Goal: Book appointment/travel/reservation

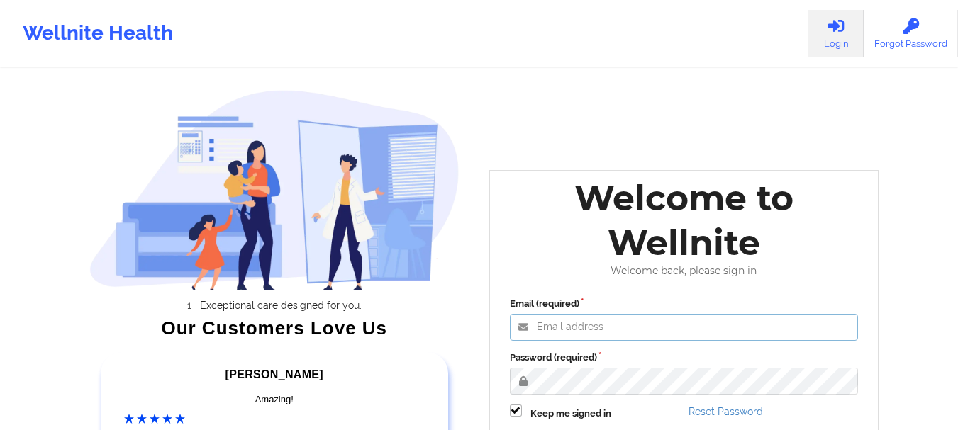
type input "[EMAIL_ADDRESS][DOMAIN_NAME]"
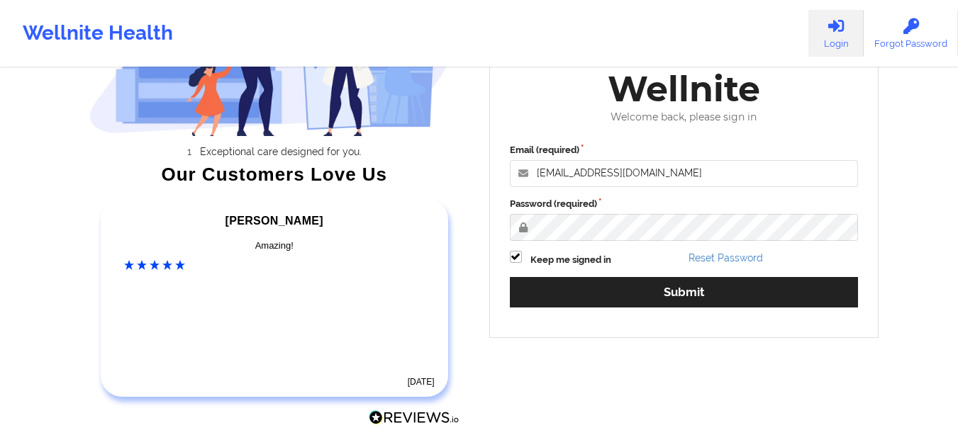
scroll to position [169, 0]
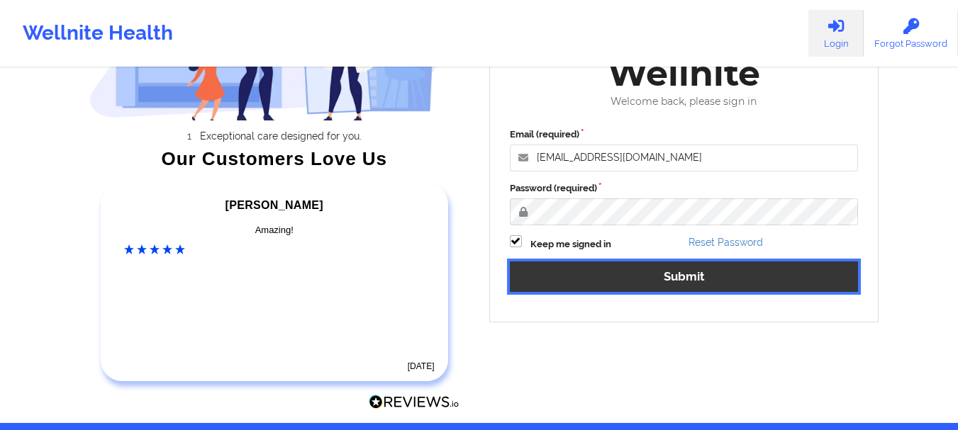
click at [671, 278] on button "Submit" at bounding box center [684, 277] width 349 height 30
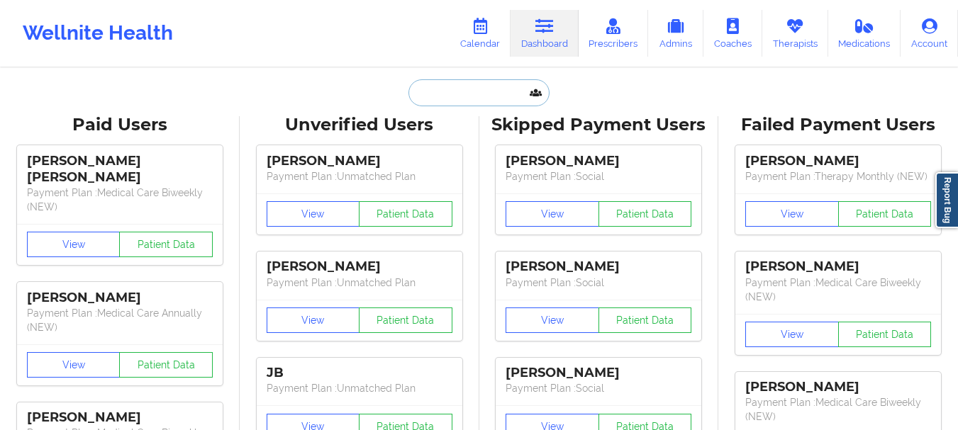
click at [481, 81] on input "text" at bounding box center [478, 92] width 140 height 27
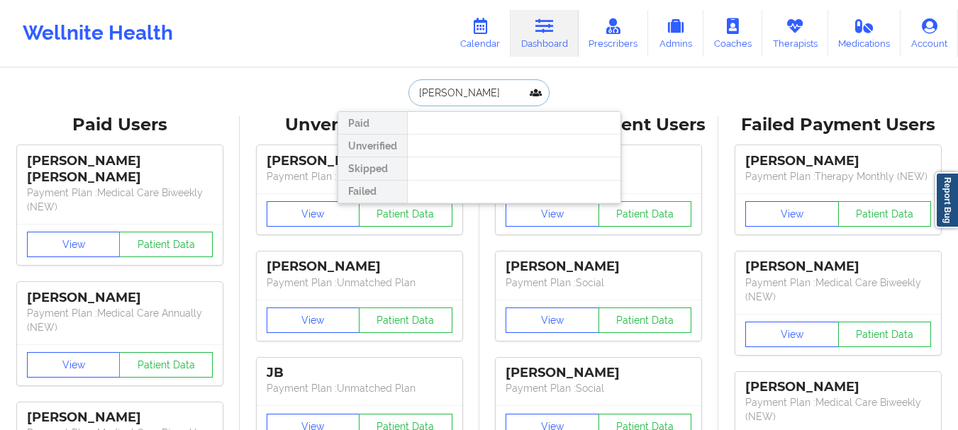
type input "[PERSON_NAME]"
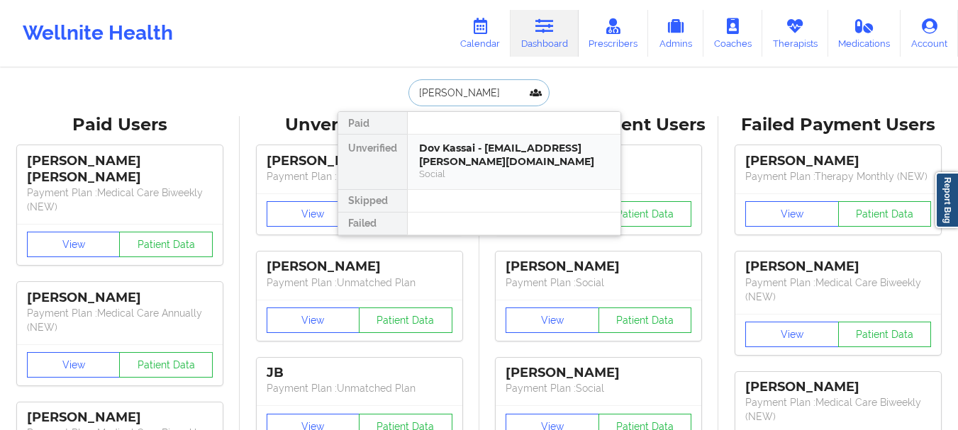
click at [467, 168] on div "Social" at bounding box center [514, 174] width 190 height 12
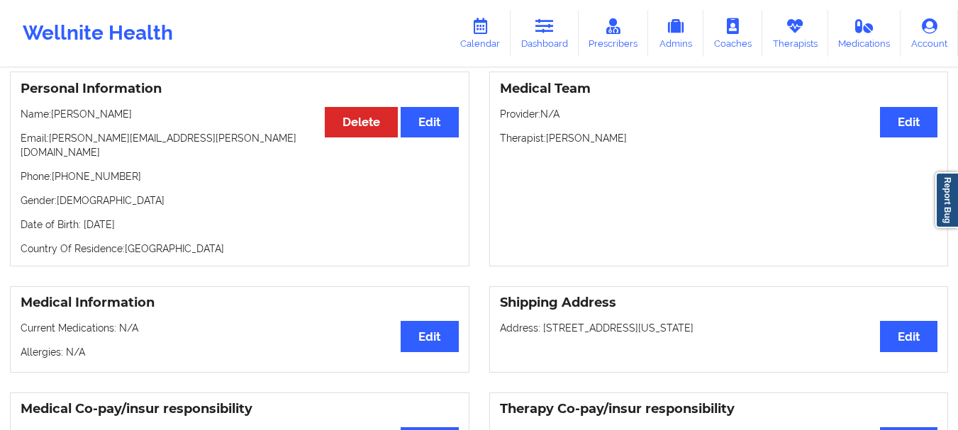
scroll to position [131, 0]
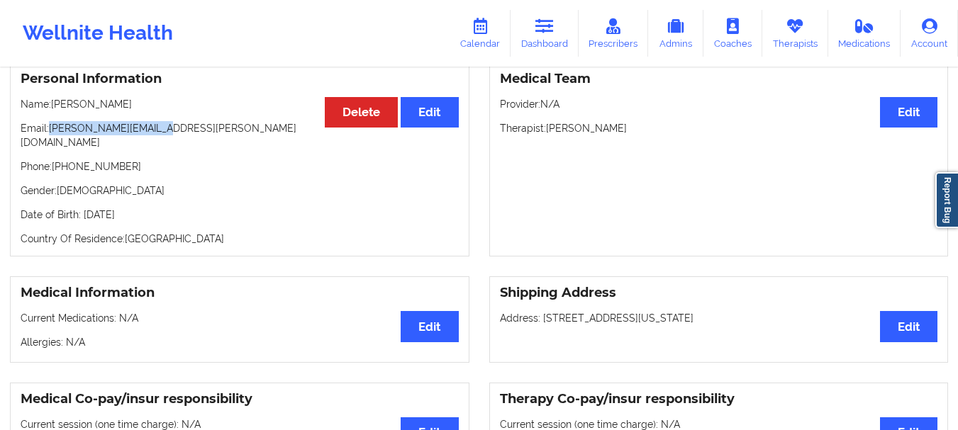
drag, startPoint x: 156, startPoint y: 131, endPoint x: 52, endPoint y: 138, distance: 103.8
click at [52, 138] on p "Email: [PERSON_NAME][EMAIL_ADDRESS][PERSON_NAME][DOMAIN_NAME]" at bounding box center [240, 135] width 438 height 28
copy p "[PERSON_NAME][EMAIL_ADDRESS][PERSON_NAME][DOMAIN_NAME]"
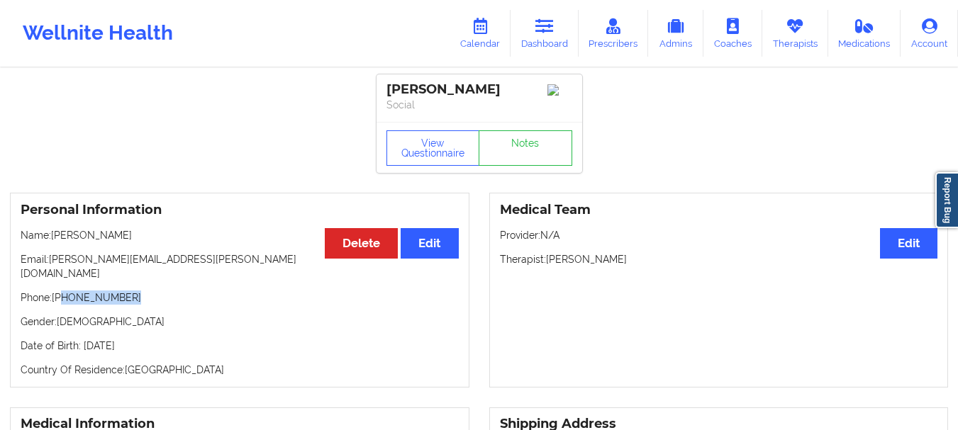
drag, startPoint x: 126, startPoint y: 288, endPoint x: 61, endPoint y: 295, distance: 65.6
click at [61, 295] on p "Phone: [PHONE_NUMBER]" at bounding box center [240, 298] width 438 height 14
copy p "[PHONE_NUMBER]"
click at [549, 37] on link "Dashboard" at bounding box center [545, 33] width 68 height 47
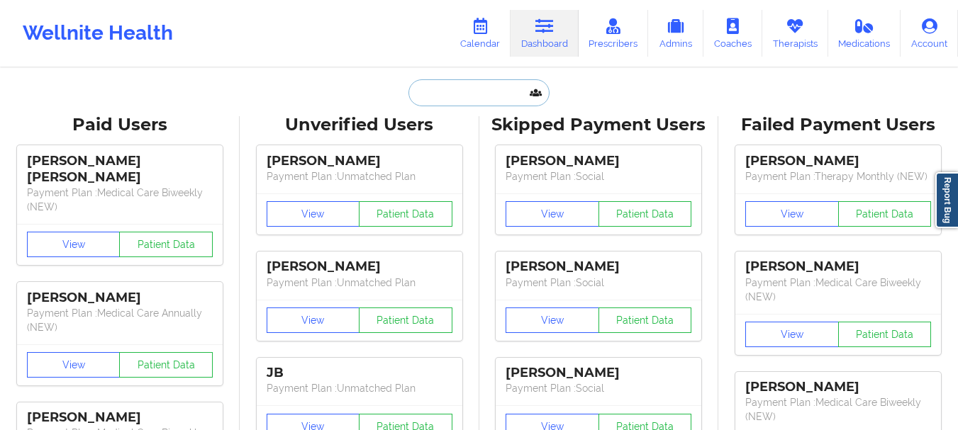
click at [507, 84] on input "text" at bounding box center [478, 92] width 140 height 27
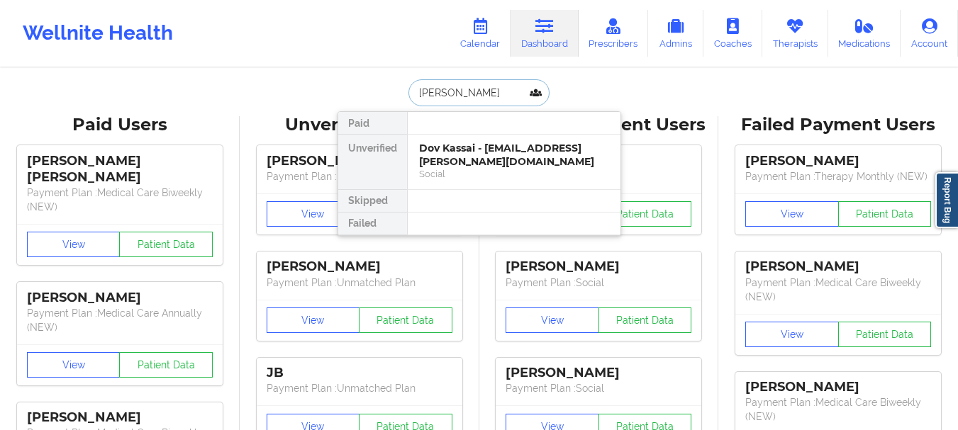
type input "[PERSON_NAME]"
click at [486, 147] on div "[PERSON_NAME] - [EMAIL_ADDRESS][DOMAIN_NAME]" at bounding box center [514, 155] width 190 height 26
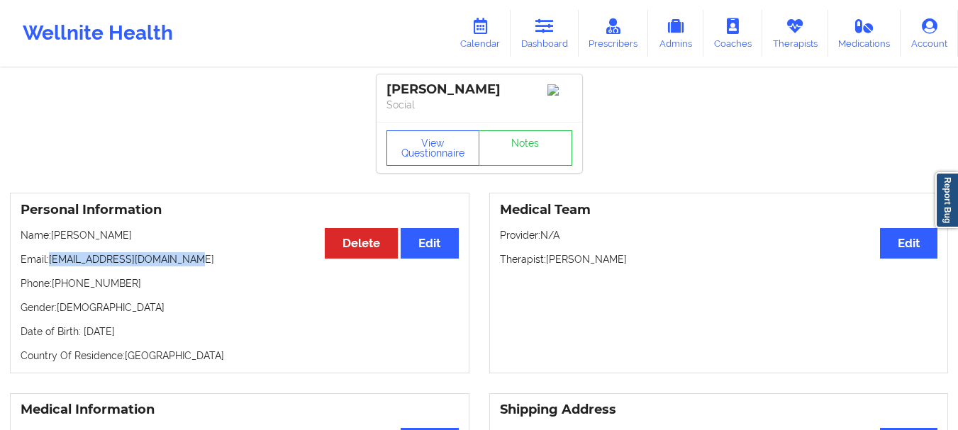
drag, startPoint x: 191, startPoint y: 263, endPoint x: 52, endPoint y: 265, distance: 139.0
click at [52, 265] on p "Email: [EMAIL_ADDRESS][DOMAIN_NAME]" at bounding box center [240, 259] width 438 height 14
drag, startPoint x: 119, startPoint y: 289, endPoint x: 62, endPoint y: 290, distance: 57.4
click at [62, 290] on p "Phone: [PHONE_NUMBER]" at bounding box center [240, 284] width 438 height 14
copy p "3479775530"
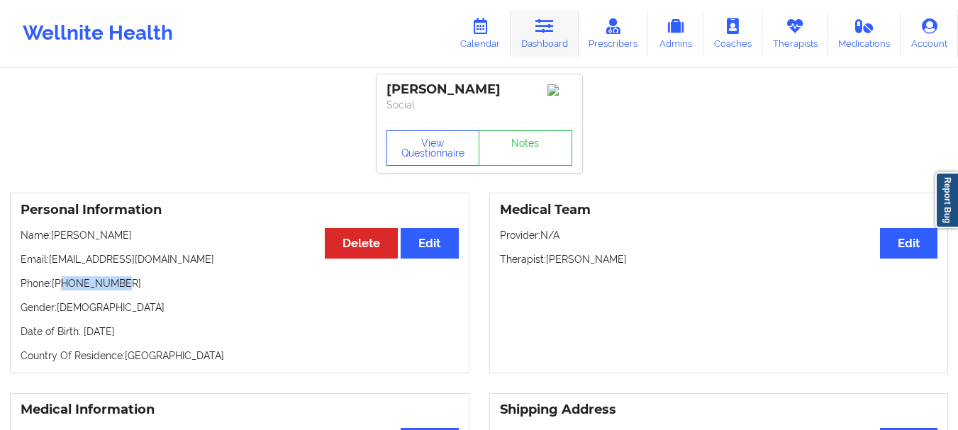
click at [530, 38] on link "Dashboard" at bounding box center [545, 33] width 68 height 47
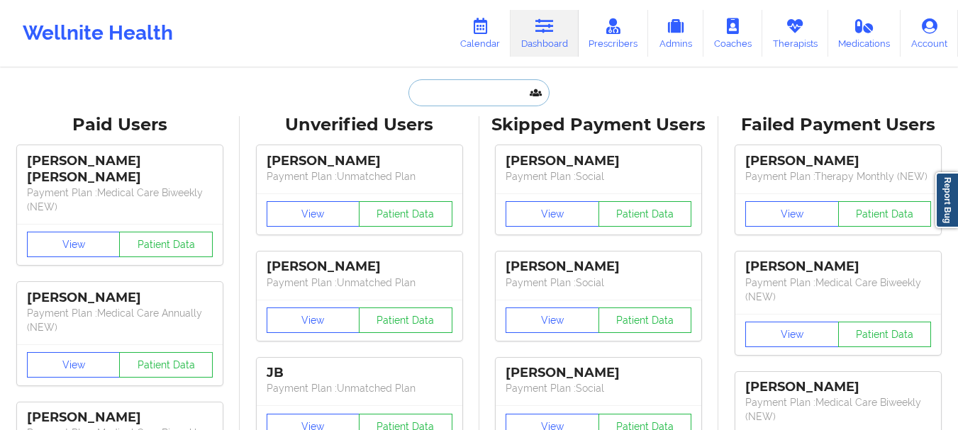
click at [470, 94] on input "text" at bounding box center [478, 92] width 140 height 27
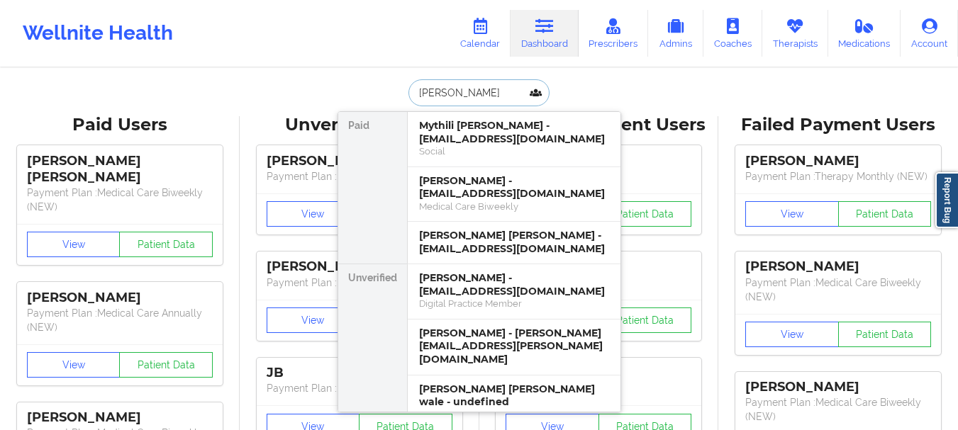
type input "[PERSON_NAME]"
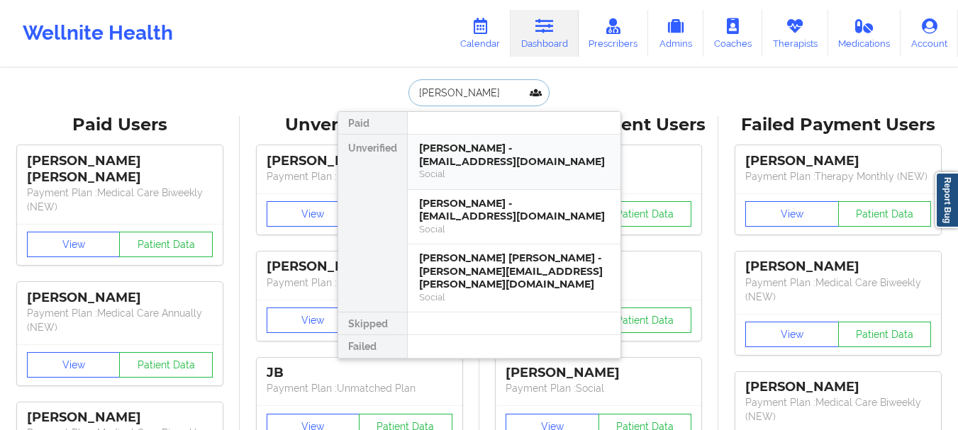
click at [452, 145] on div "[PERSON_NAME] - [EMAIL_ADDRESS][DOMAIN_NAME]" at bounding box center [514, 155] width 190 height 26
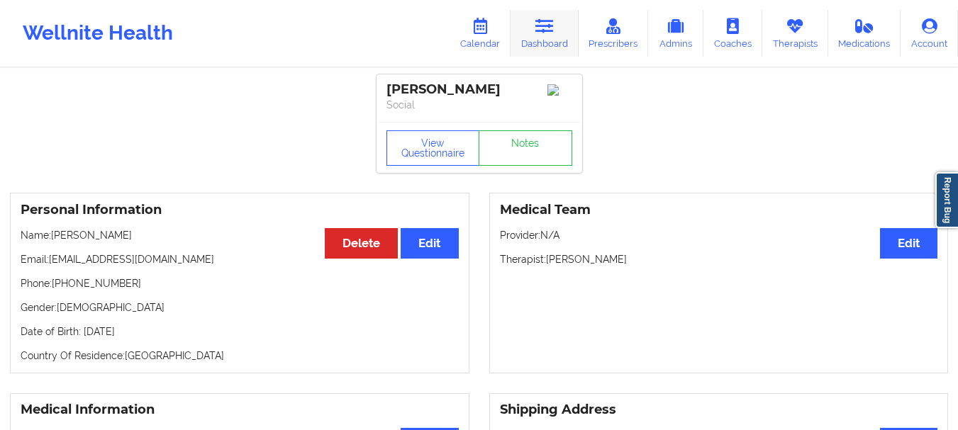
click at [548, 41] on link "Dashboard" at bounding box center [545, 33] width 68 height 47
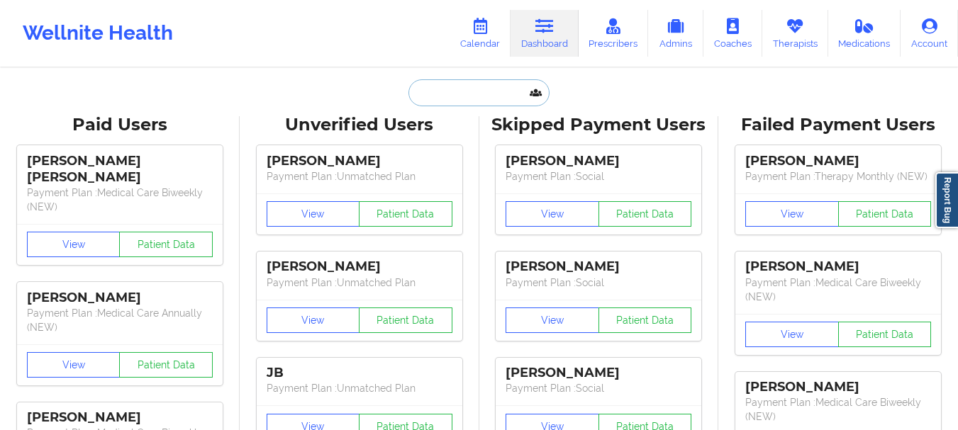
click at [459, 87] on input "text" at bounding box center [478, 92] width 140 height 27
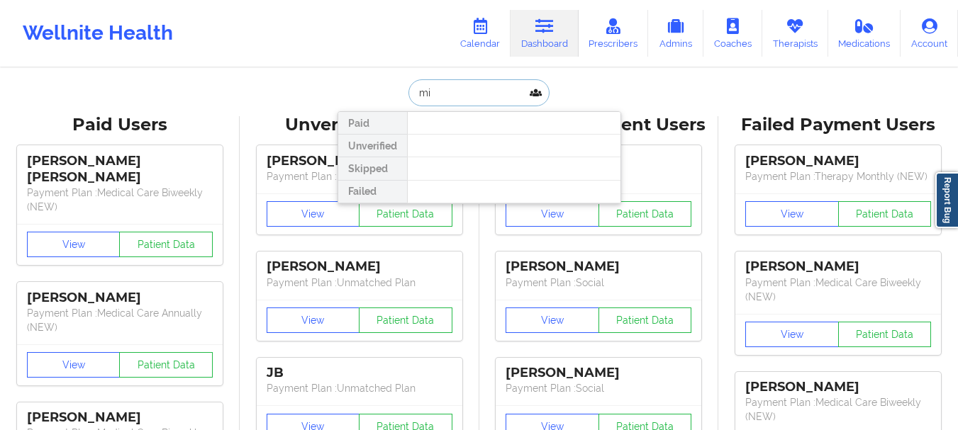
type input "m"
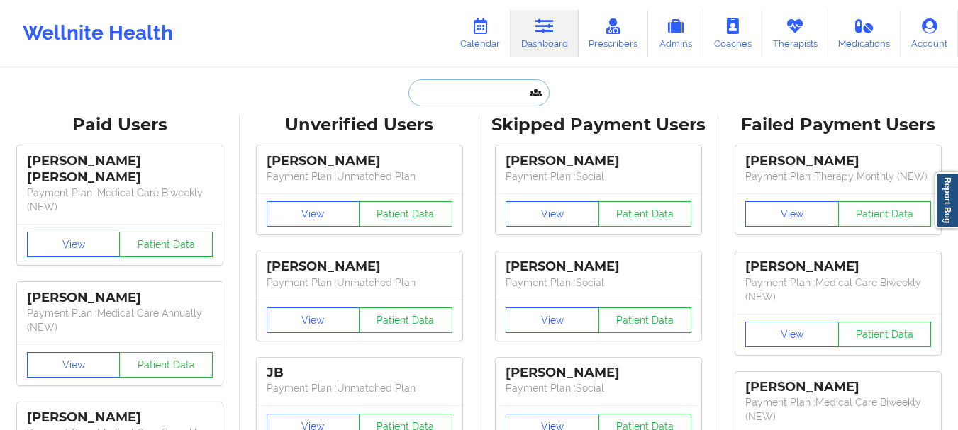
type input "h"
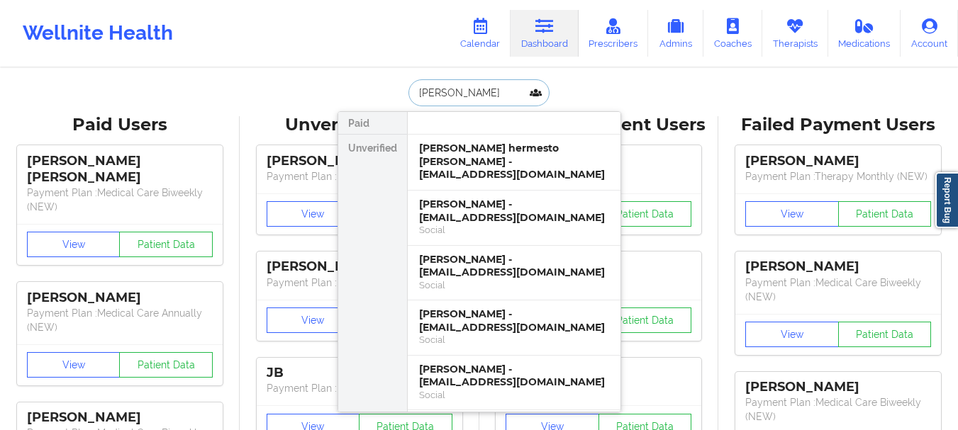
click at [448, 97] on input "[PERSON_NAME]" at bounding box center [478, 92] width 140 height 27
type input "[PERSON_NAME]"
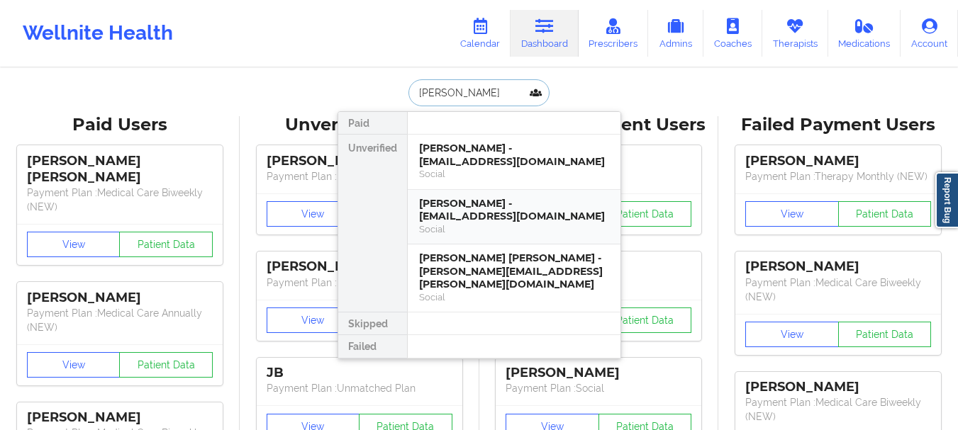
click at [451, 203] on div "[PERSON_NAME] - [EMAIL_ADDRESS][DOMAIN_NAME]" at bounding box center [514, 210] width 190 height 26
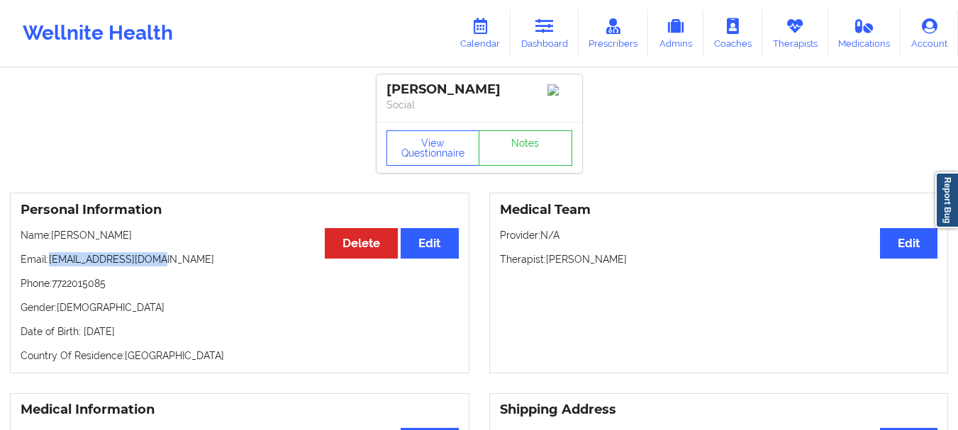
drag, startPoint x: 162, startPoint y: 264, endPoint x: 50, endPoint y: 266, distance: 112.0
click at [50, 266] on p "Email: [EMAIL_ADDRESS][DOMAIN_NAME]" at bounding box center [240, 259] width 438 height 14
click at [562, 36] on link "Dashboard" at bounding box center [545, 33] width 68 height 47
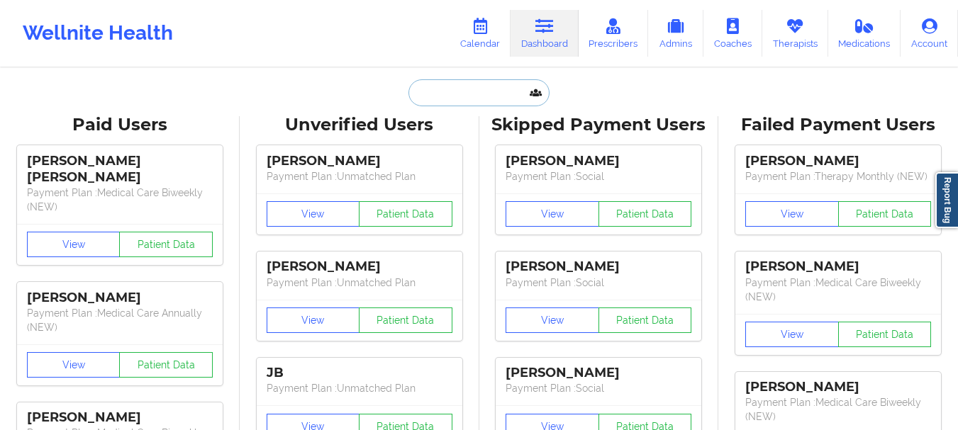
click at [494, 96] on input "text" at bounding box center [478, 92] width 140 height 27
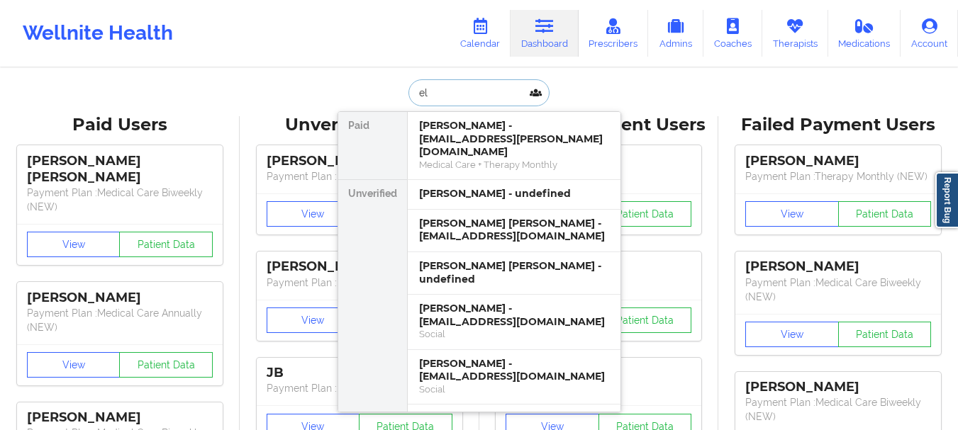
type input "e"
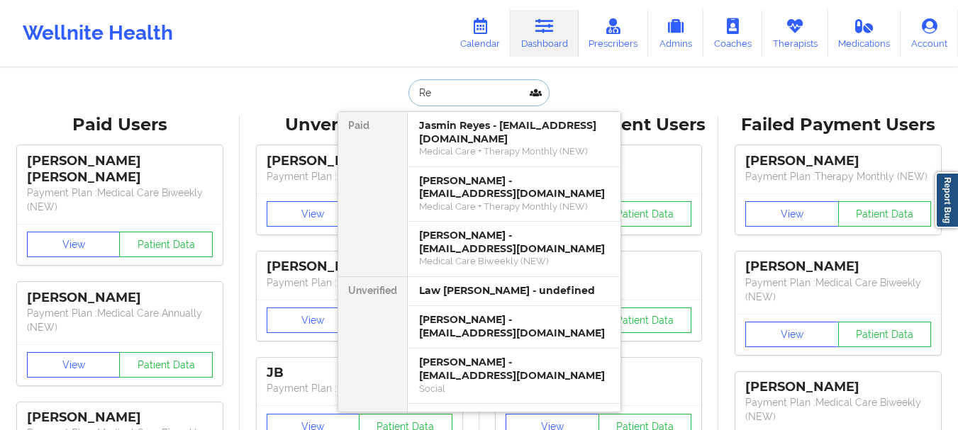
type input "R"
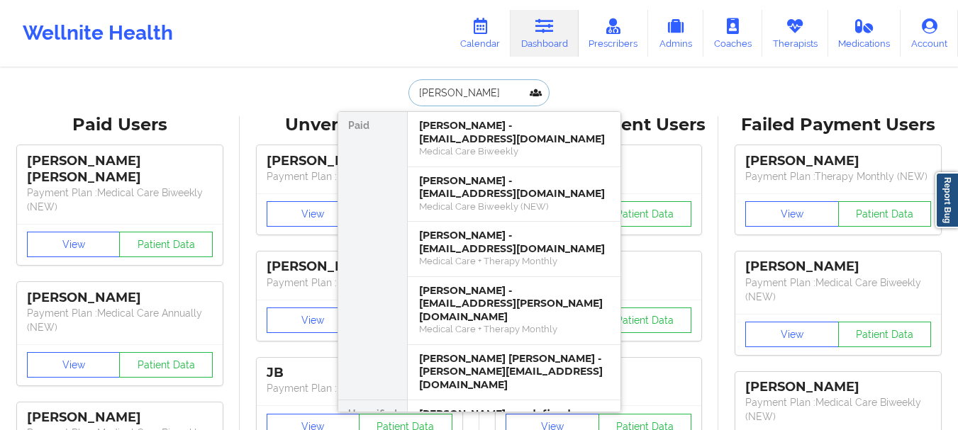
click at [618, 123] on div "Paid [PERSON_NAME] - [EMAIL_ADDRESS][DOMAIN_NAME] Medical Care Biweekly [PERSON…" at bounding box center [479, 261] width 284 height 301
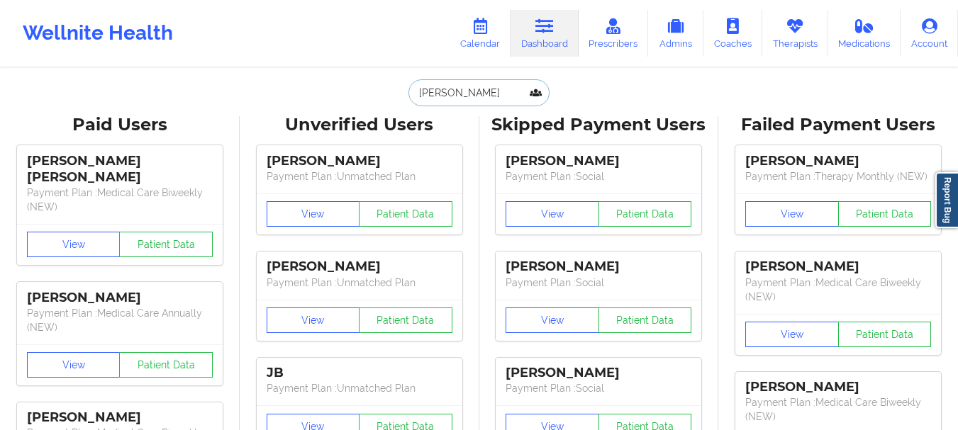
click at [504, 93] on input "[PERSON_NAME]" at bounding box center [478, 92] width 140 height 27
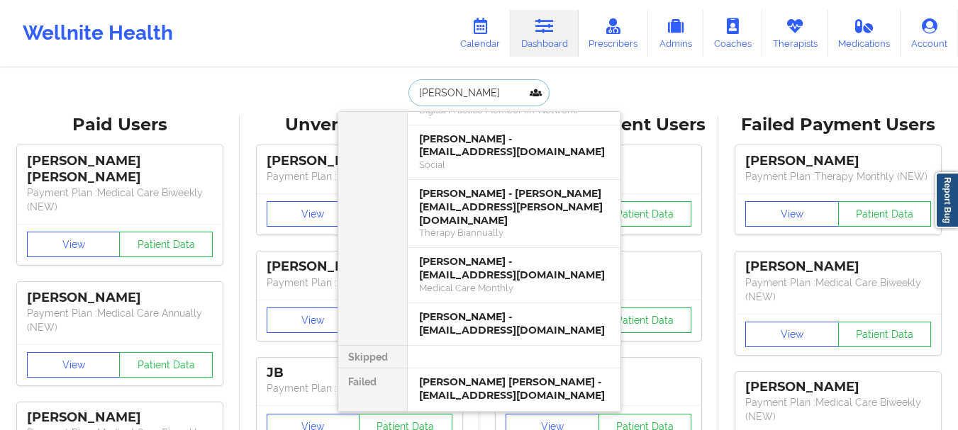
scroll to position [510, 0]
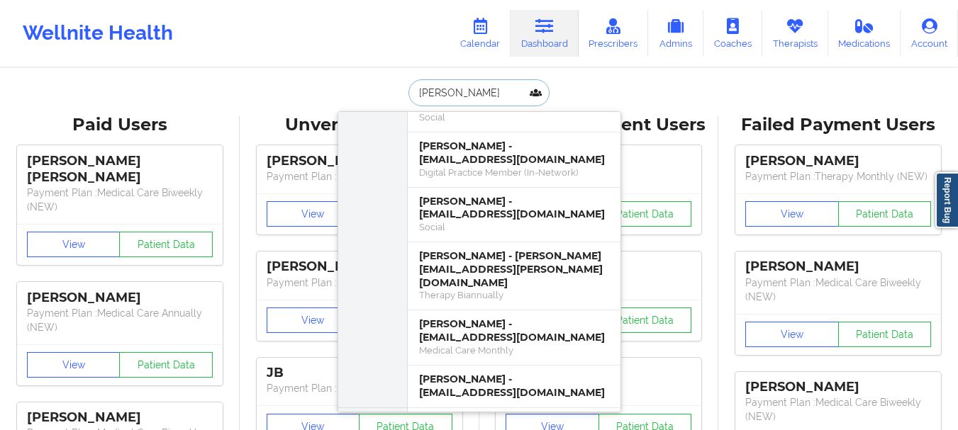
type input "[PERSON_NAME]"
click at [440, 91] on input "[PERSON_NAME]" at bounding box center [478, 92] width 140 height 27
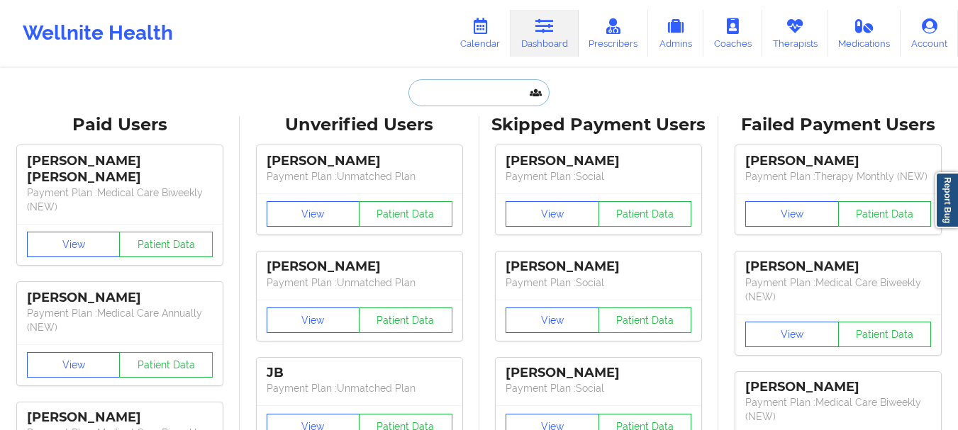
paste input "[PERSON_NAME][EMAIL_ADDRESS][PERSON_NAME][DOMAIN_NAME]"
type input "[PERSON_NAME][EMAIL_ADDRESS][PERSON_NAME][DOMAIN_NAME]"
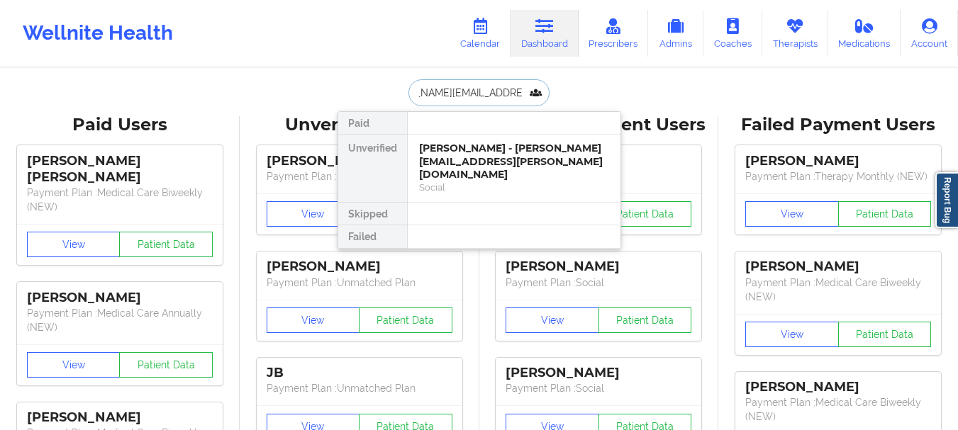
scroll to position [0, 0]
click at [515, 181] on div "[PERSON_NAME] - [PERSON_NAME][EMAIL_ADDRESS][PERSON_NAME][DOMAIN_NAME] Social" at bounding box center [514, 168] width 213 height 67
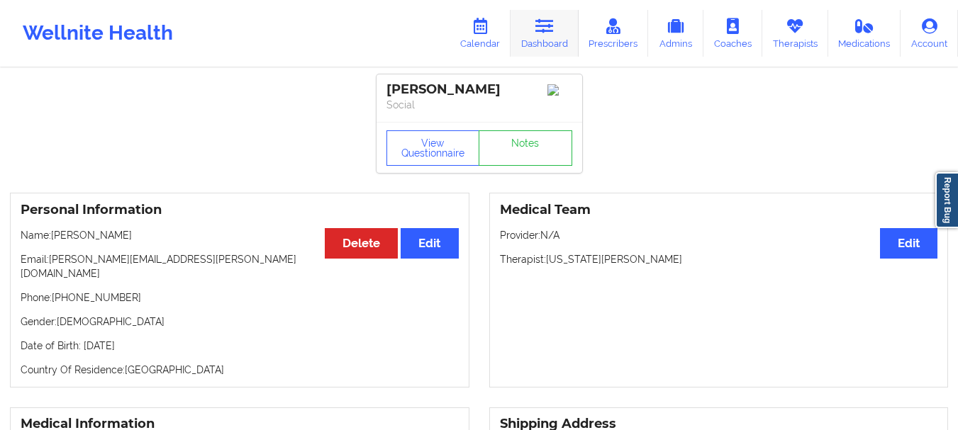
click at [551, 26] on icon at bounding box center [544, 26] width 18 height 16
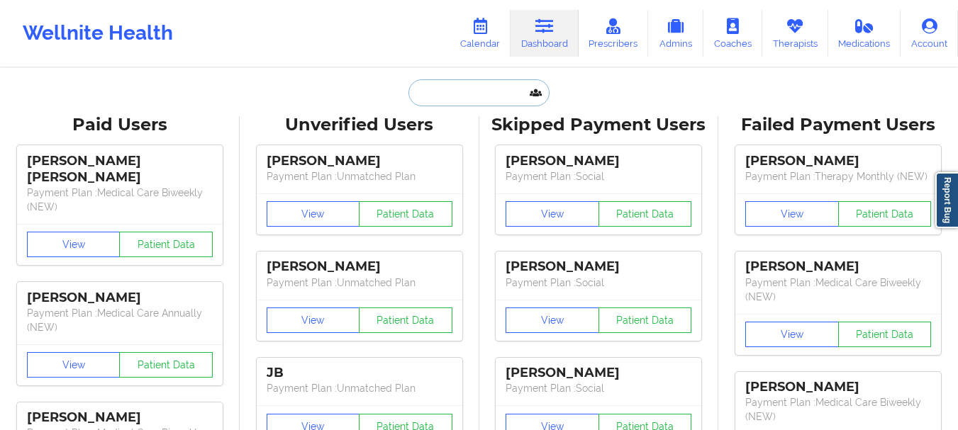
click at [462, 89] on input "text" at bounding box center [478, 92] width 140 height 27
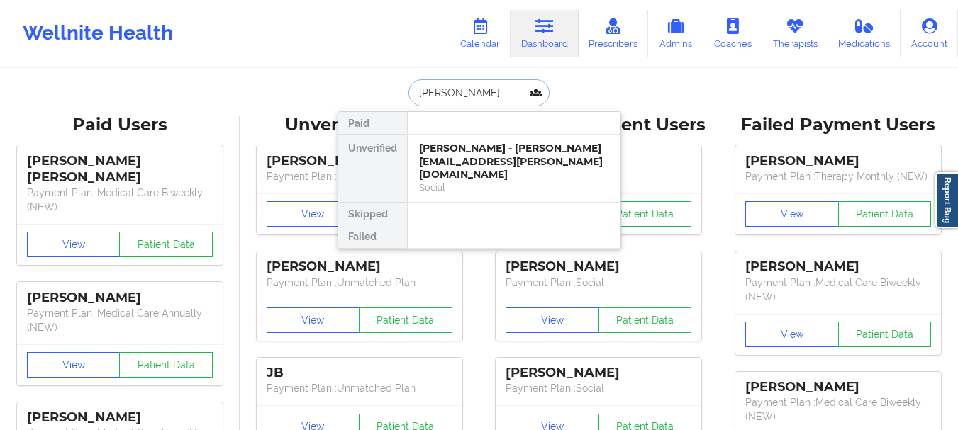
type input "[PERSON_NAME]"
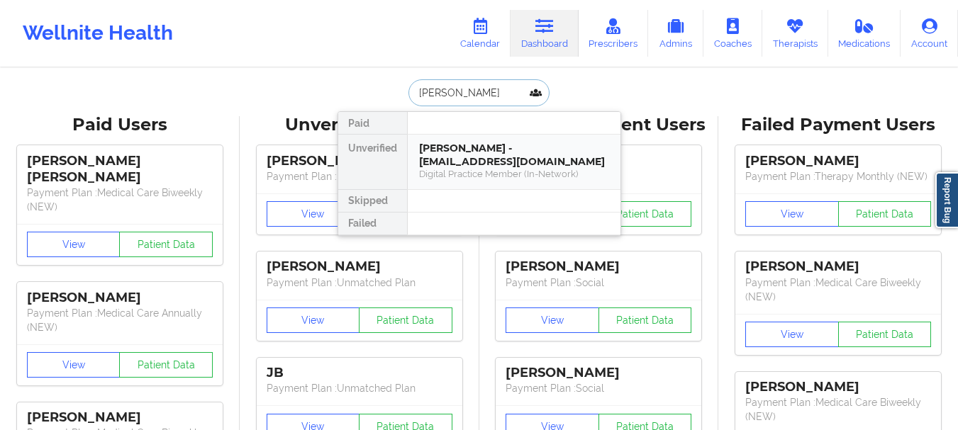
click at [455, 164] on div "[PERSON_NAME] - [EMAIL_ADDRESS][DOMAIN_NAME]" at bounding box center [514, 155] width 190 height 26
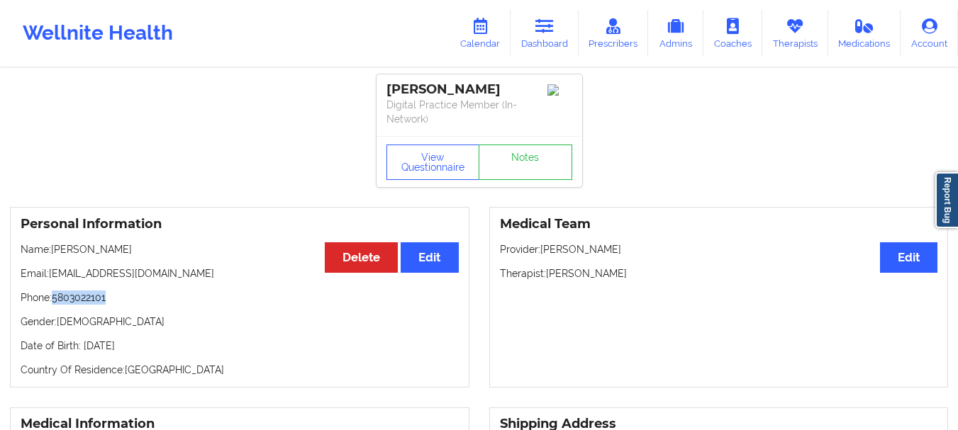
drag, startPoint x: 111, startPoint y: 299, endPoint x: 52, endPoint y: 304, distance: 58.4
click at [52, 304] on p "Phone: [PHONE_NUMBER]" at bounding box center [240, 298] width 438 height 14
click at [67, 304] on p "Phone: [PHONE_NUMBER]" at bounding box center [240, 298] width 438 height 14
drag, startPoint x: 55, startPoint y: 297, endPoint x: 125, endPoint y: 293, distance: 70.3
click at [125, 293] on p "Phone: [PHONE_NUMBER]" at bounding box center [240, 298] width 438 height 14
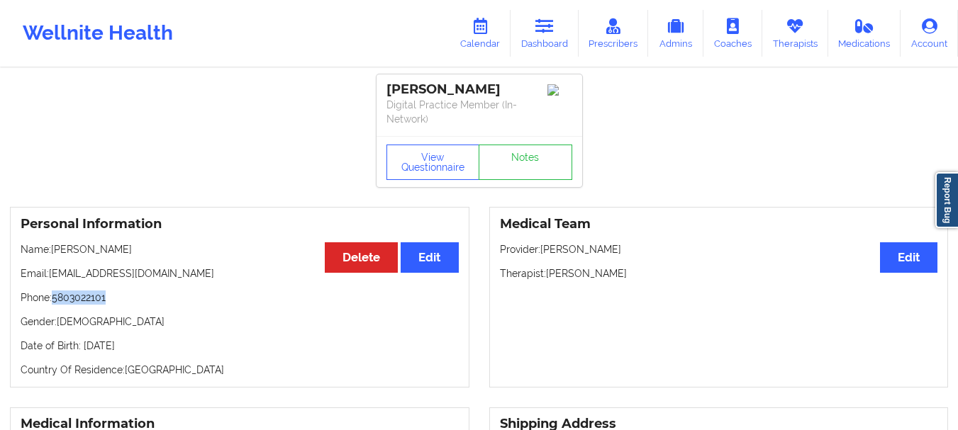
copy p "5803022101"
click at [518, 43] on link "Dashboard" at bounding box center [545, 33] width 68 height 47
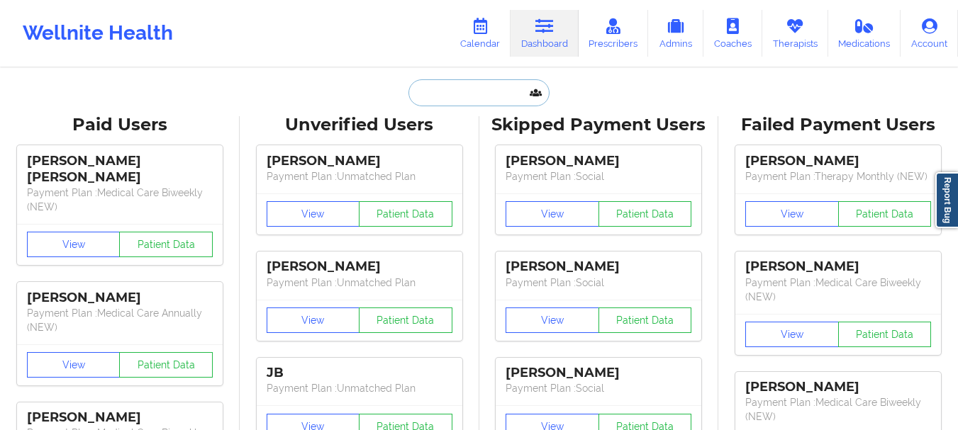
click at [475, 93] on input "text" at bounding box center [478, 92] width 140 height 27
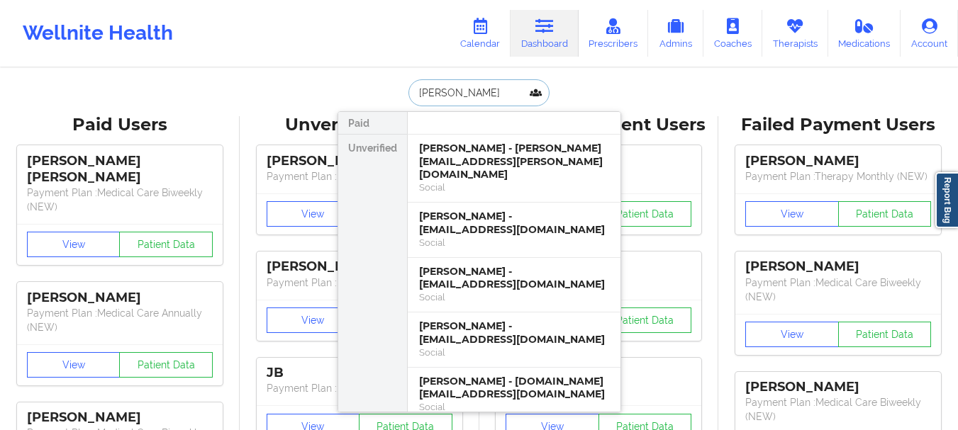
click at [498, 83] on input "[PERSON_NAME]" at bounding box center [478, 92] width 140 height 27
type input "R"
type input "[PERSON_NAME]"
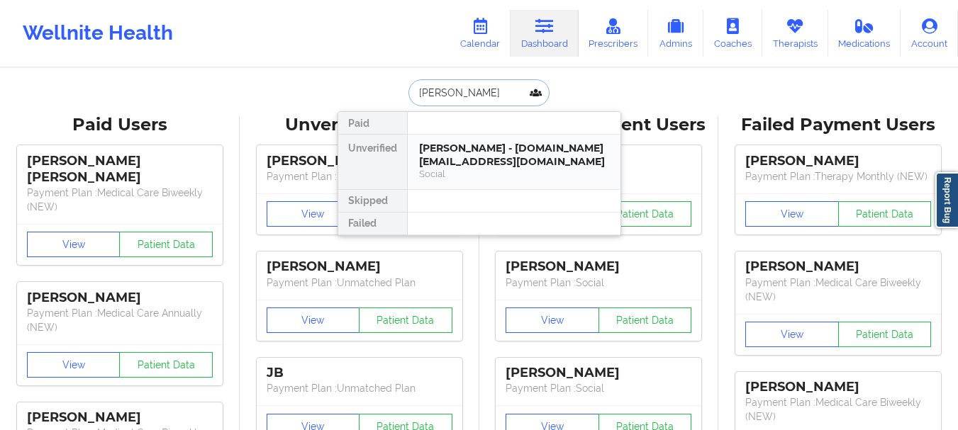
click at [491, 150] on div "[PERSON_NAME] - [DOMAIN_NAME][EMAIL_ADDRESS][DOMAIN_NAME]" at bounding box center [514, 155] width 190 height 26
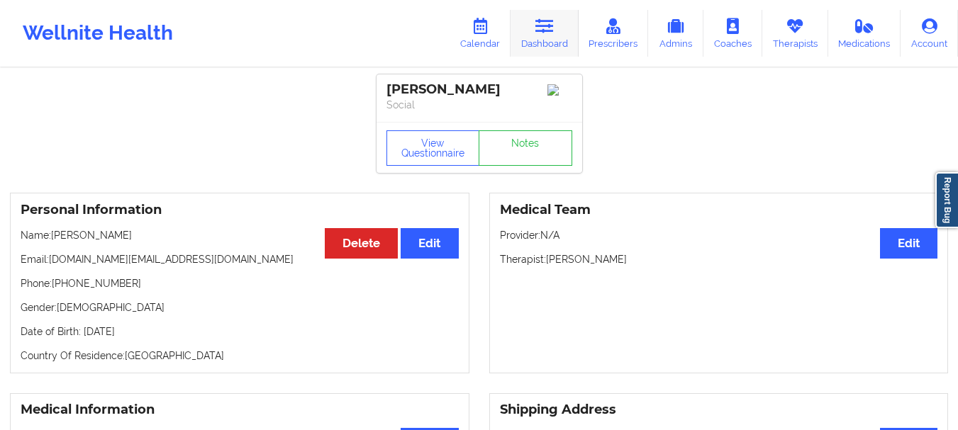
click at [547, 38] on link "Dashboard" at bounding box center [545, 33] width 68 height 47
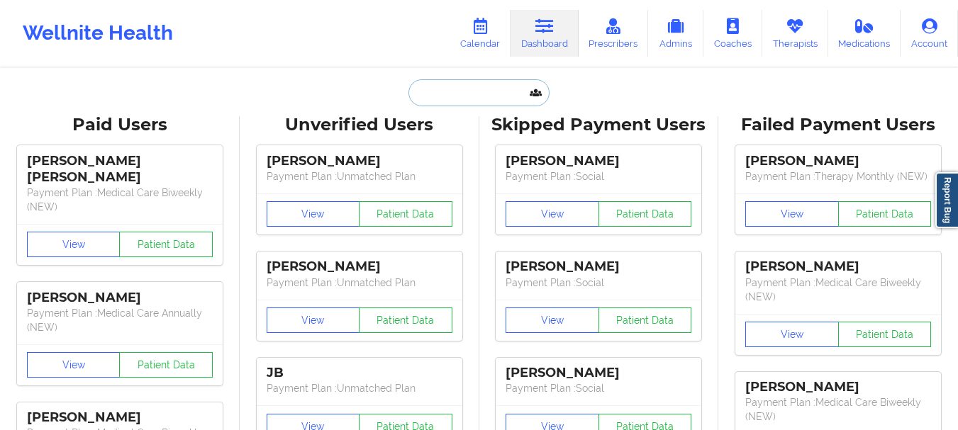
click at [447, 99] on input "text" at bounding box center [478, 92] width 140 height 27
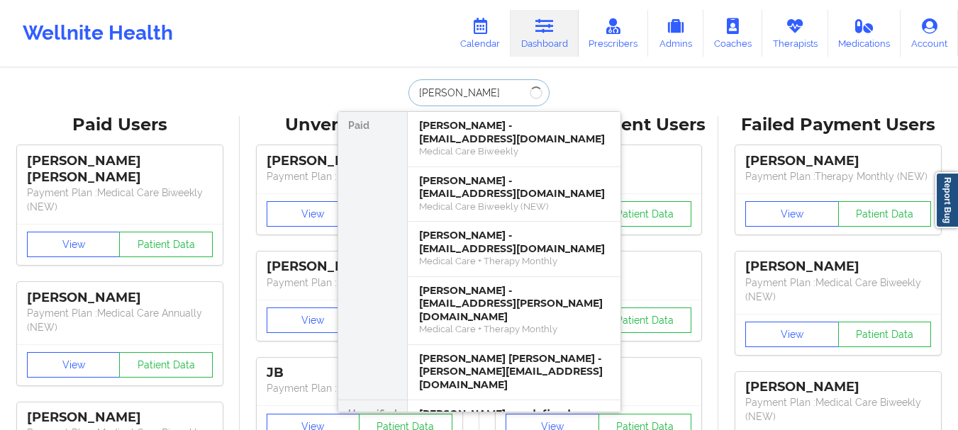
type input "[PERSON_NAME]"
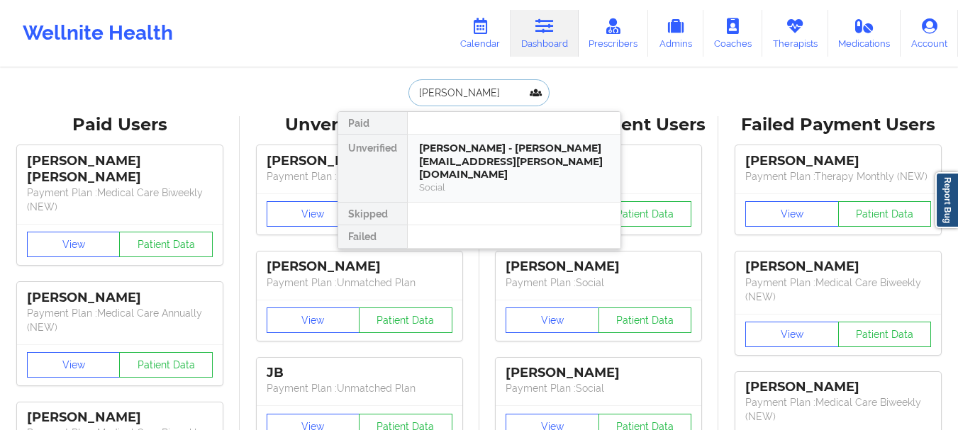
click at [447, 150] on div "[PERSON_NAME] - [PERSON_NAME][EMAIL_ADDRESS][PERSON_NAME][DOMAIN_NAME]" at bounding box center [514, 162] width 190 height 40
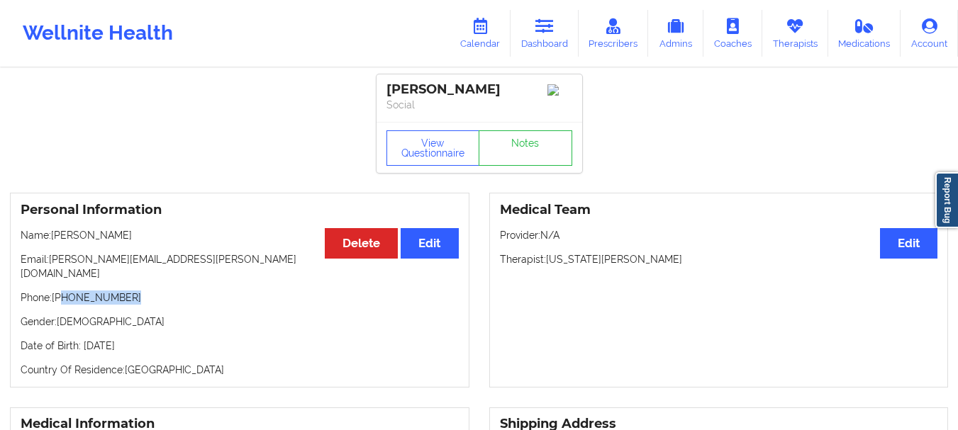
drag, startPoint x: 124, startPoint y: 302, endPoint x: 65, endPoint y: 304, distance: 59.6
click at [65, 304] on p "Phone: [PHONE_NUMBER]" at bounding box center [240, 298] width 438 height 14
copy p "[PHONE_NUMBER]"
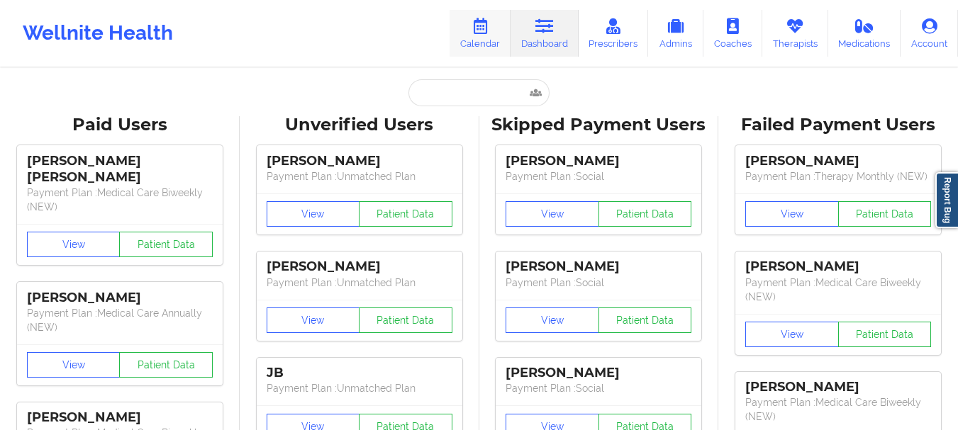
click at [492, 40] on link "Calendar" at bounding box center [480, 33] width 61 height 47
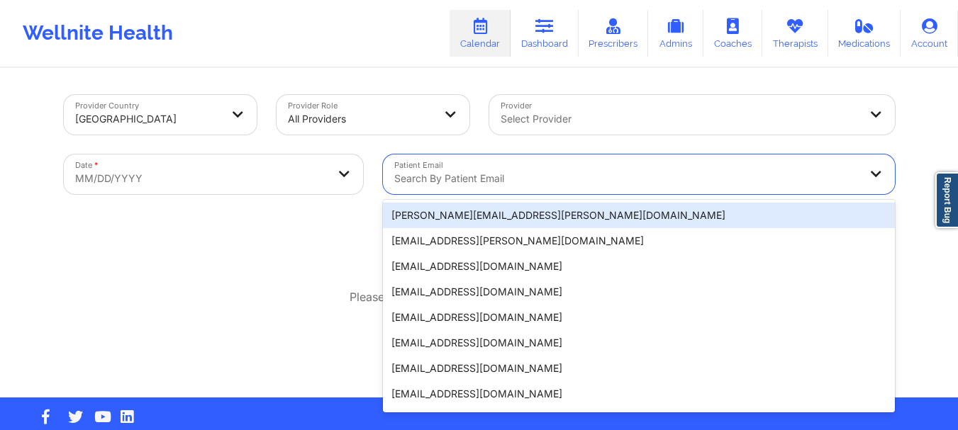
click at [467, 186] on div at bounding box center [626, 178] width 465 height 17
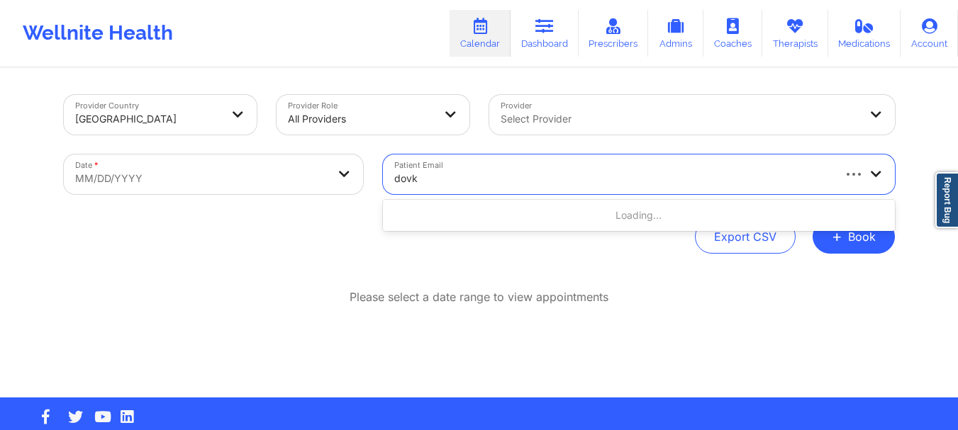
type input "dovk"
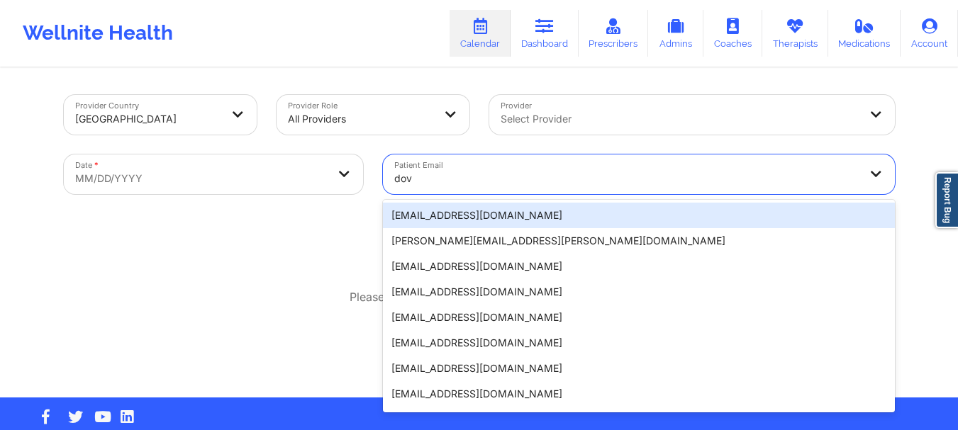
type input "dovi"
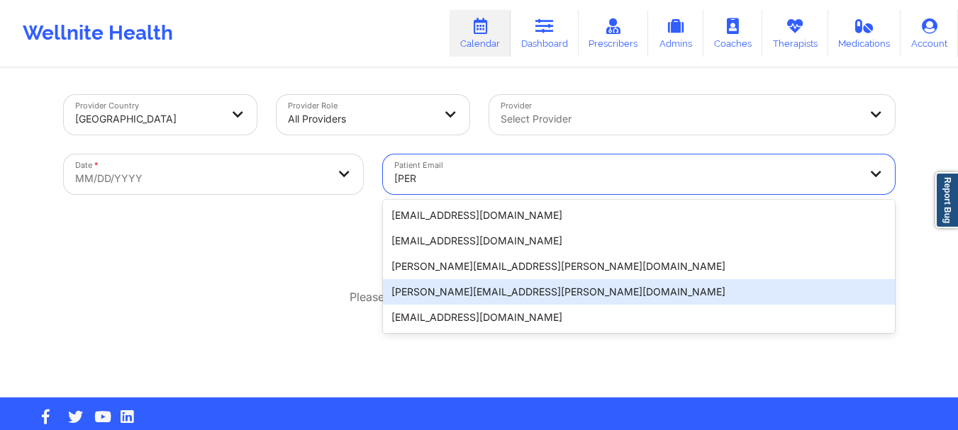
click at [441, 296] on div "[PERSON_NAME][EMAIL_ADDRESS][PERSON_NAME][DOMAIN_NAME]" at bounding box center [639, 292] width 512 height 26
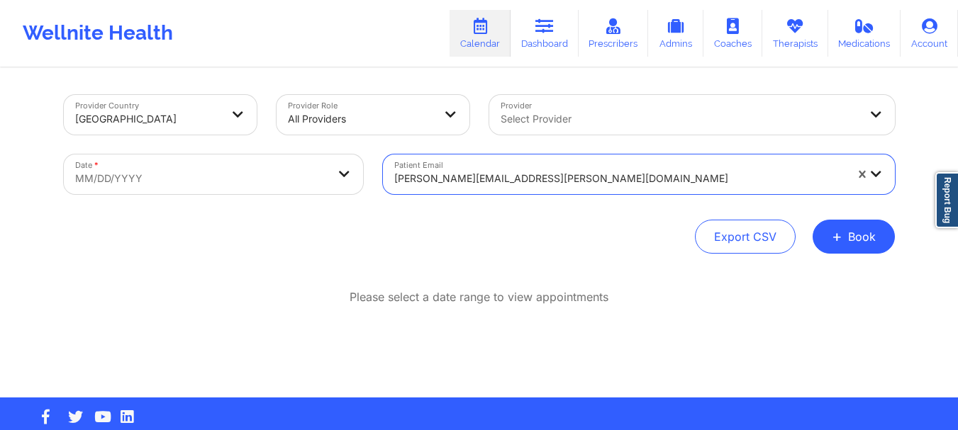
click at [250, 169] on body "Wellnite Health Calendar Dashboard Prescribers Admins Coaches Therapists Medica…" at bounding box center [479, 215] width 958 height 430
select select "2025-8"
select select "2025-9"
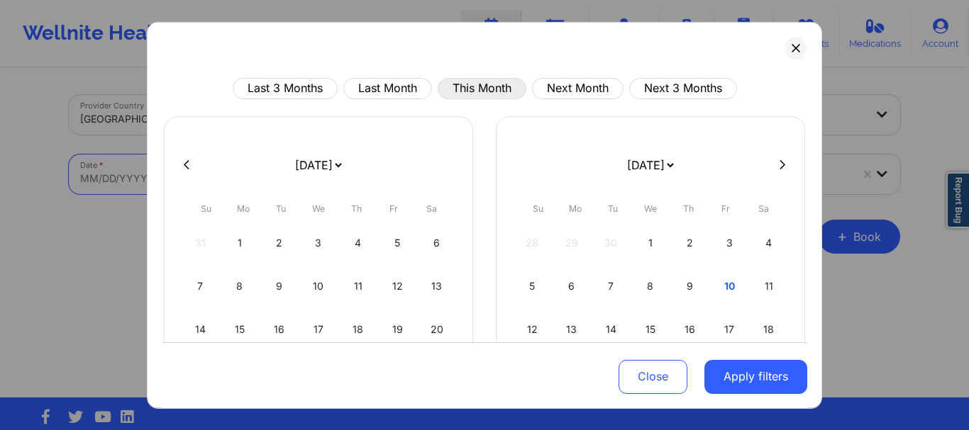
click at [470, 89] on button "This Month" at bounding box center [481, 87] width 89 height 21
select select "2025-9"
select select "2025-10"
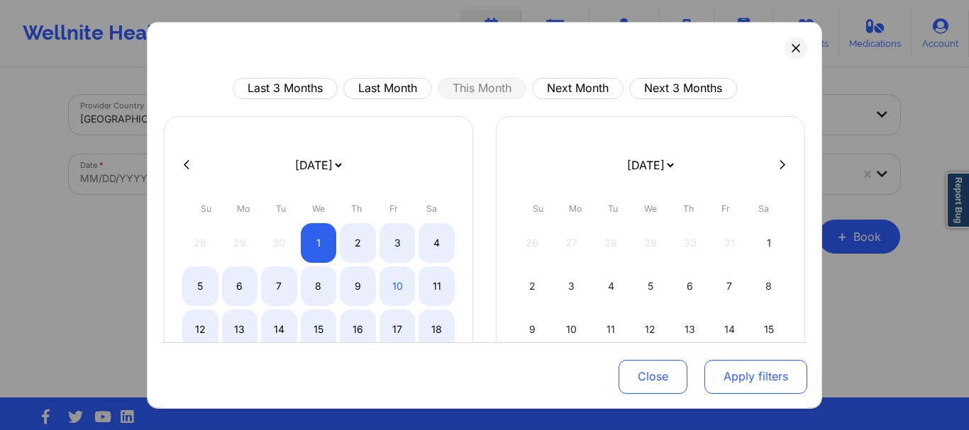
click at [734, 369] on button "Apply filters" at bounding box center [755, 377] width 103 height 34
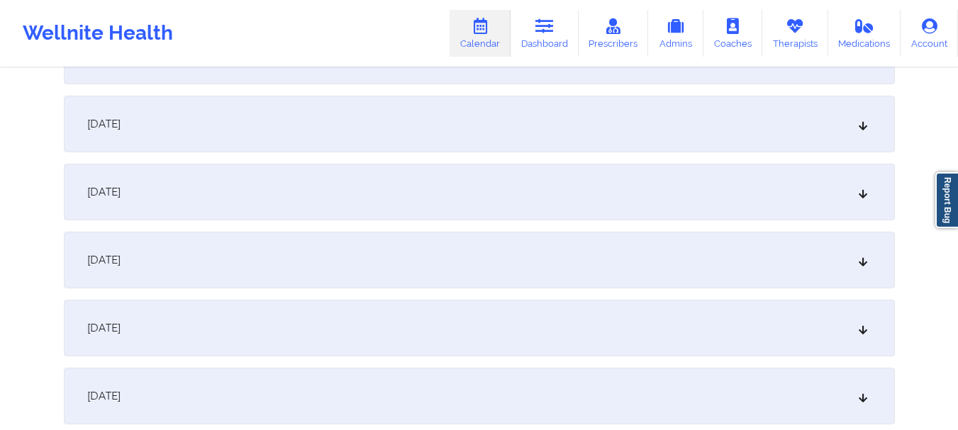
scroll to position [791, 0]
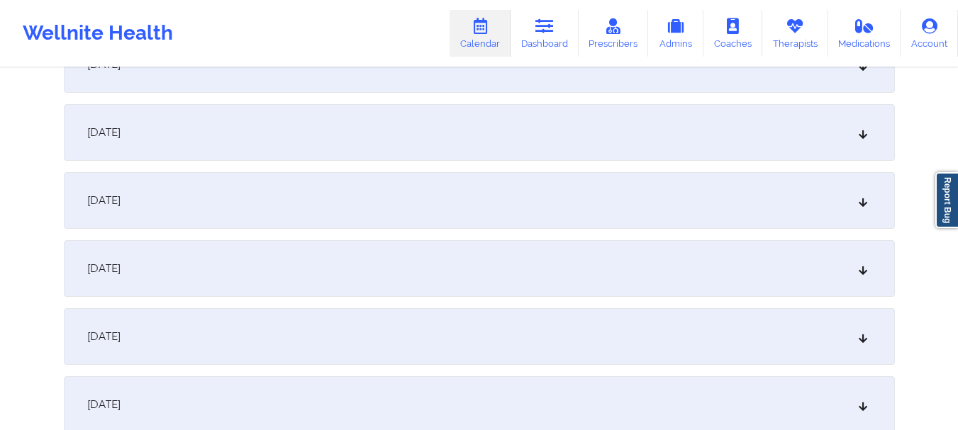
click at [814, 124] on div "October 10, 2025" at bounding box center [479, 132] width 831 height 57
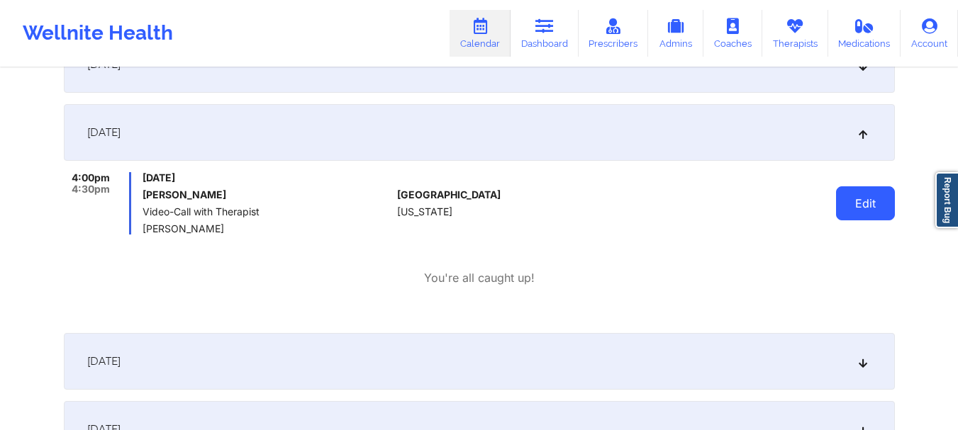
click at [884, 196] on button "Edit" at bounding box center [865, 203] width 59 height 34
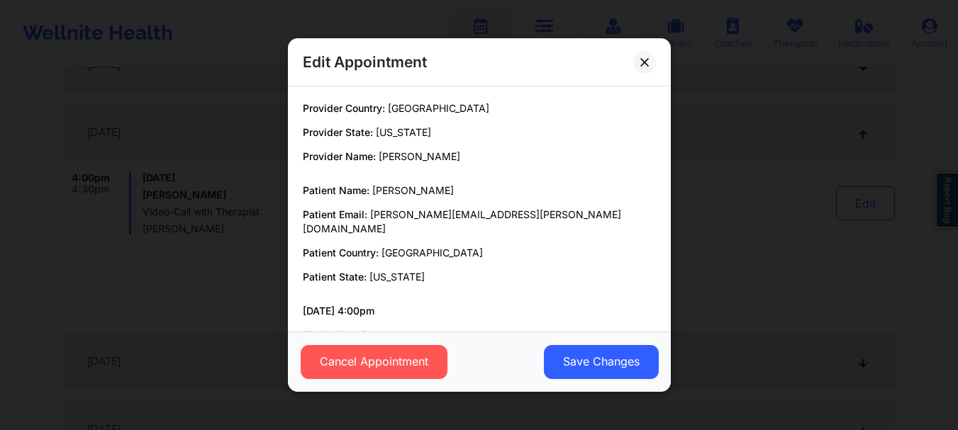
drag, startPoint x: 410, startPoint y: 364, endPoint x: 754, endPoint y: -37, distance: 529.0
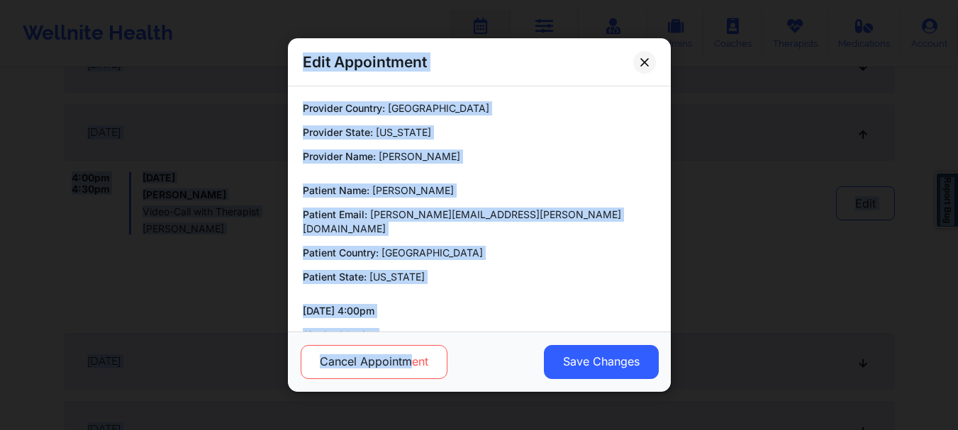
click at [372, 364] on button "Cancel Appointment" at bounding box center [373, 362] width 147 height 34
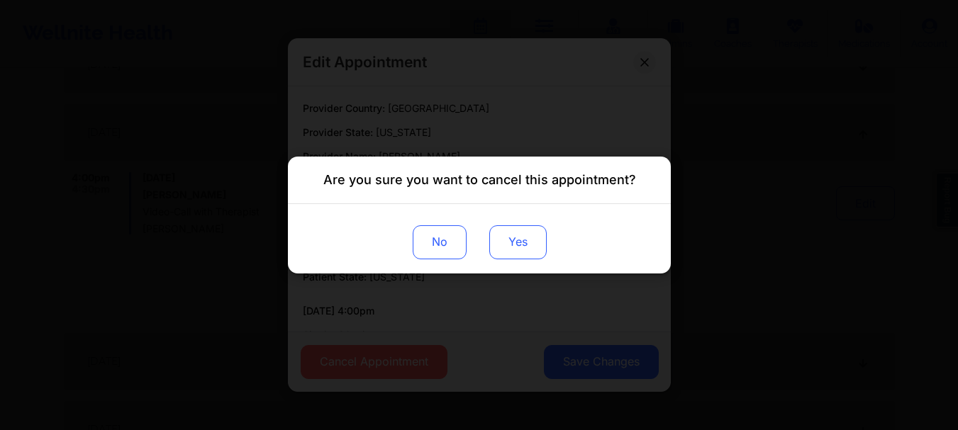
click at [515, 242] on button "Yes" at bounding box center [517, 242] width 57 height 34
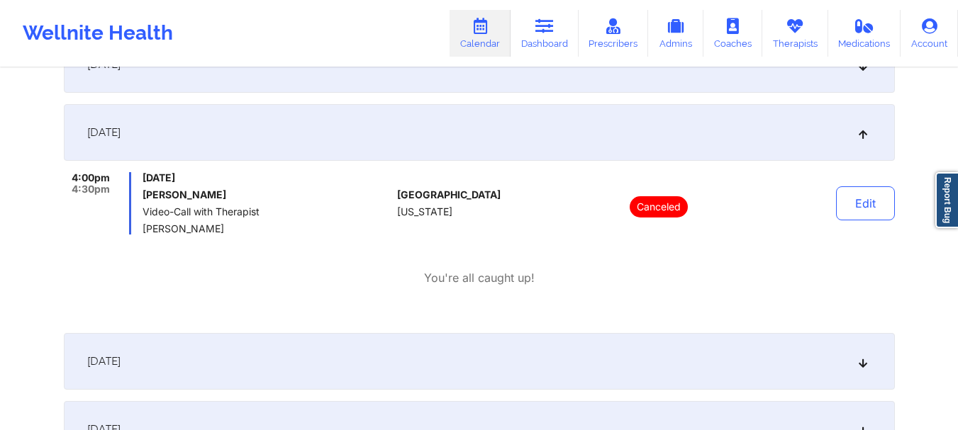
click at [813, 149] on div "October 10, 2025" at bounding box center [479, 132] width 831 height 57
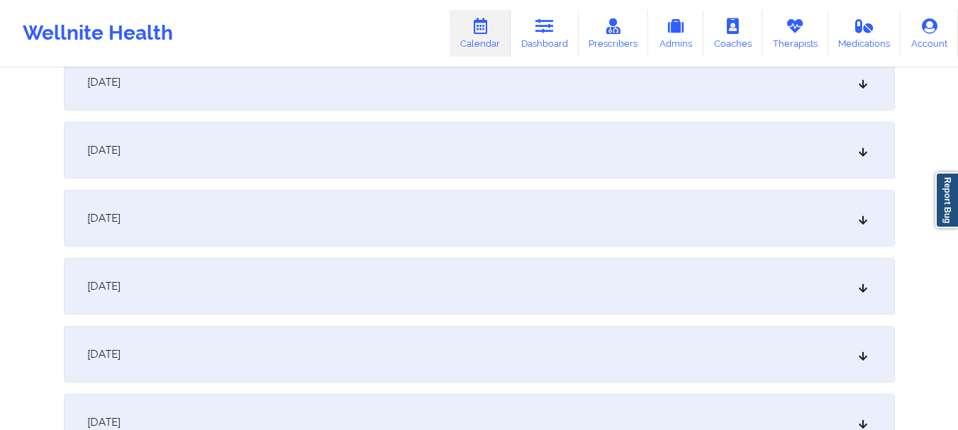
scroll to position [1153, 0]
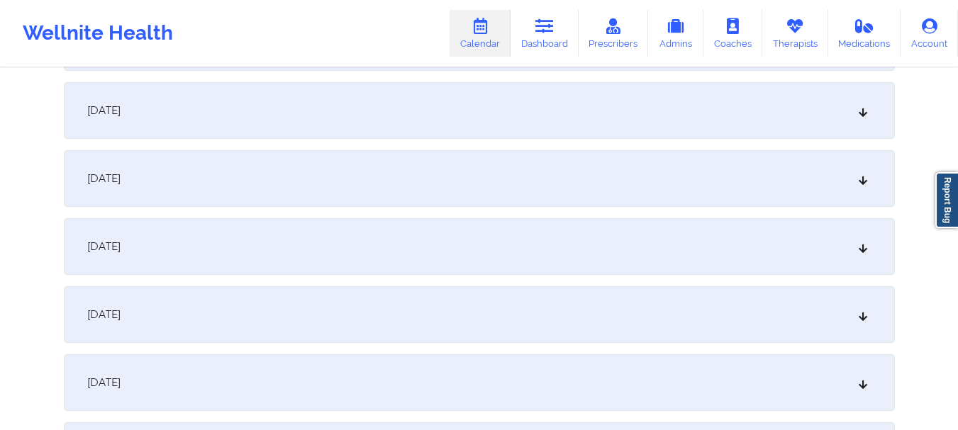
click at [770, 232] on div "October 17, 2025" at bounding box center [479, 246] width 831 height 57
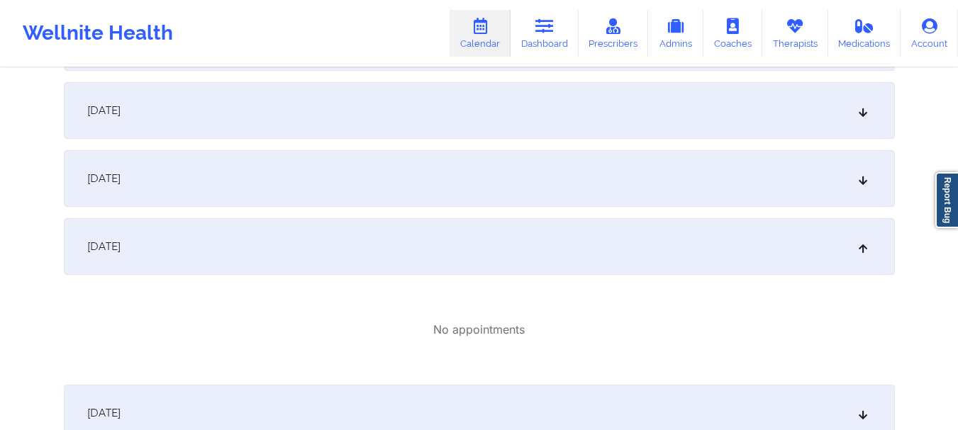
click at [776, 240] on div "October 17, 2025" at bounding box center [479, 246] width 831 height 57
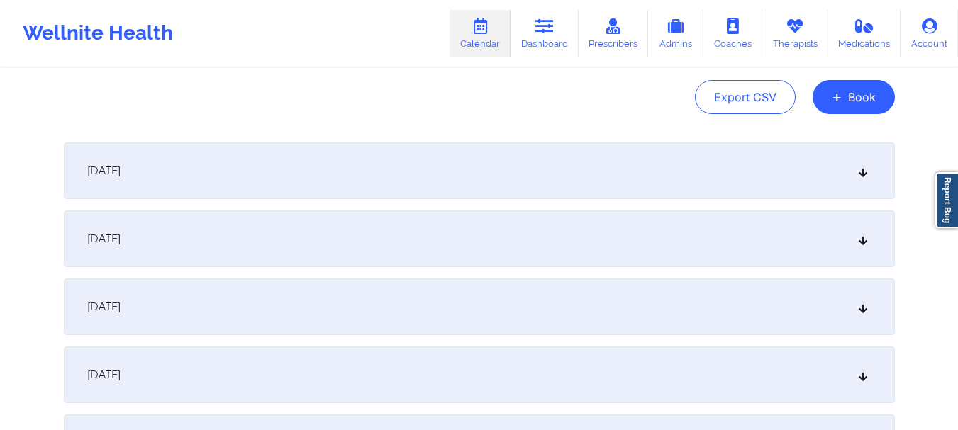
scroll to position [0, 0]
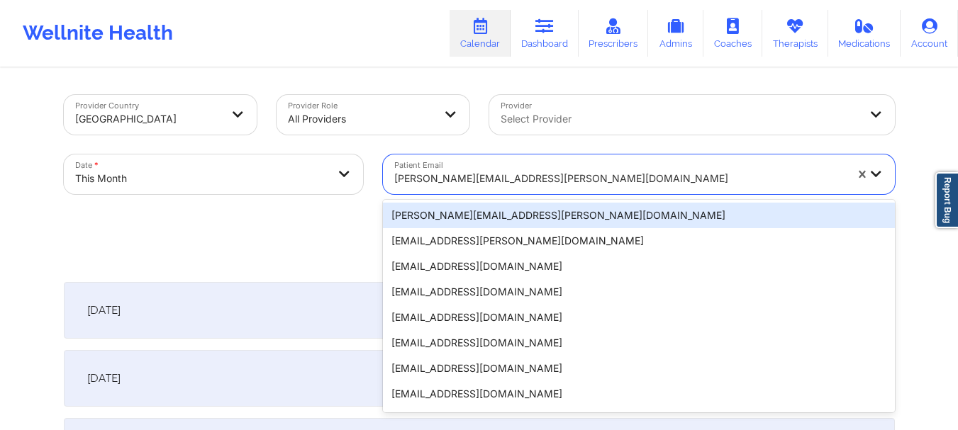
click at [471, 184] on div at bounding box center [619, 178] width 451 height 17
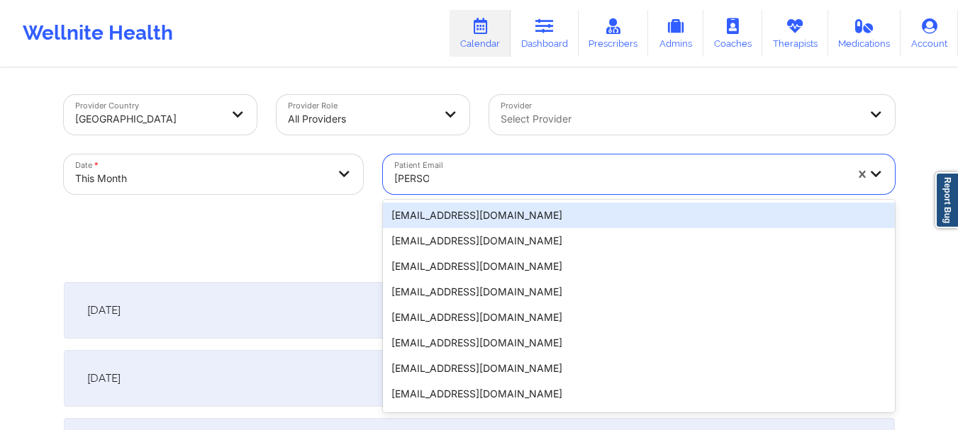
type input "gabrielo"
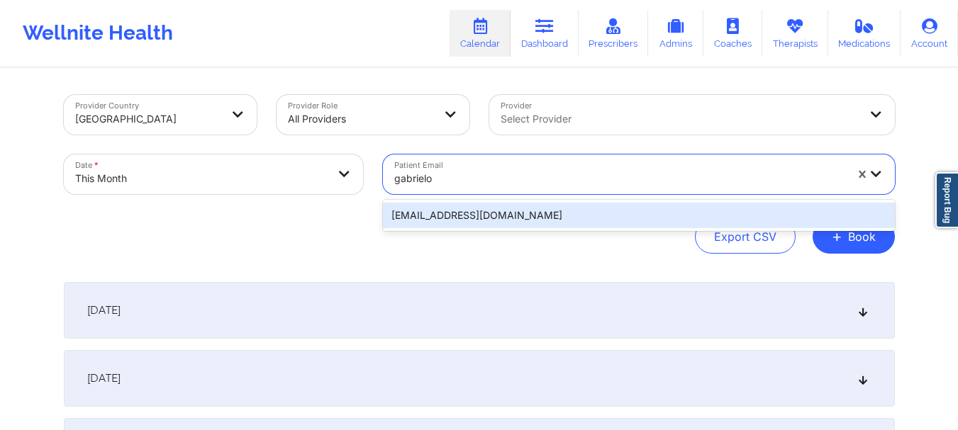
click at [462, 221] on div "[EMAIL_ADDRESS][DOMAIN_NAME]" at bounding box center [639, 216] width 512 height 26
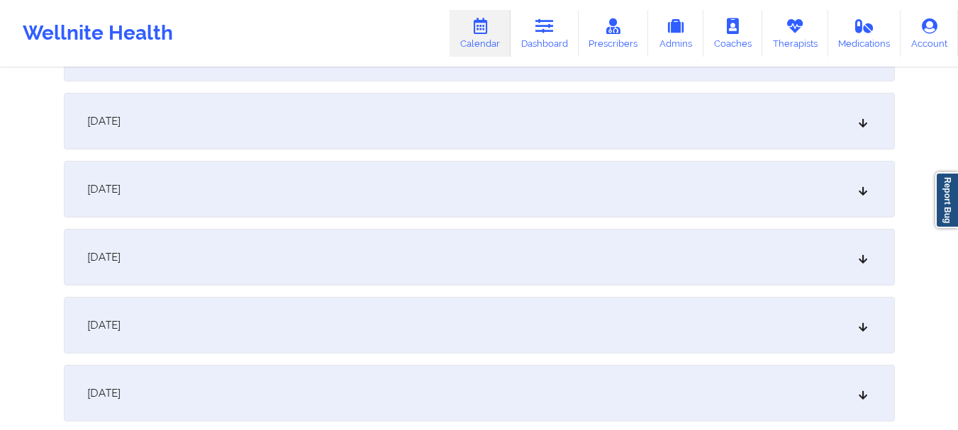
scroll to position [738, 0]
click at [861, 183] on icon at bounding box center [863, 185] width 12 height 10
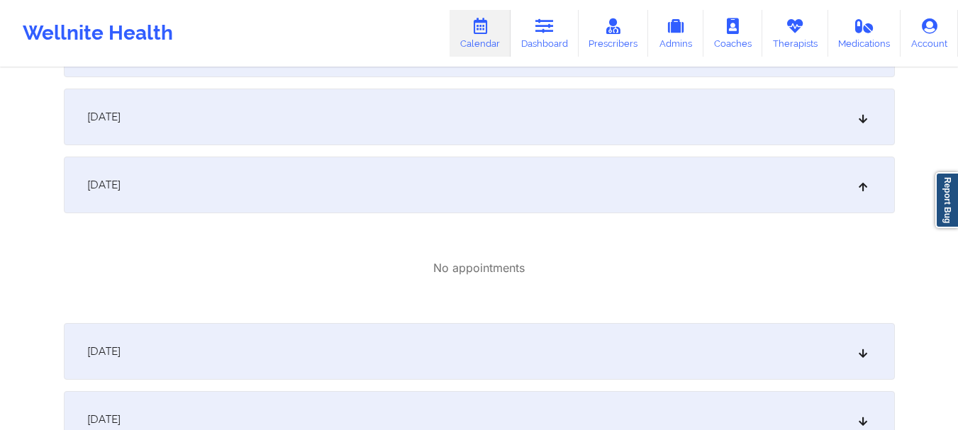
click at [423, 101] on div "October 9, 2025" at bounding box center [479, 117] width 831 height 57
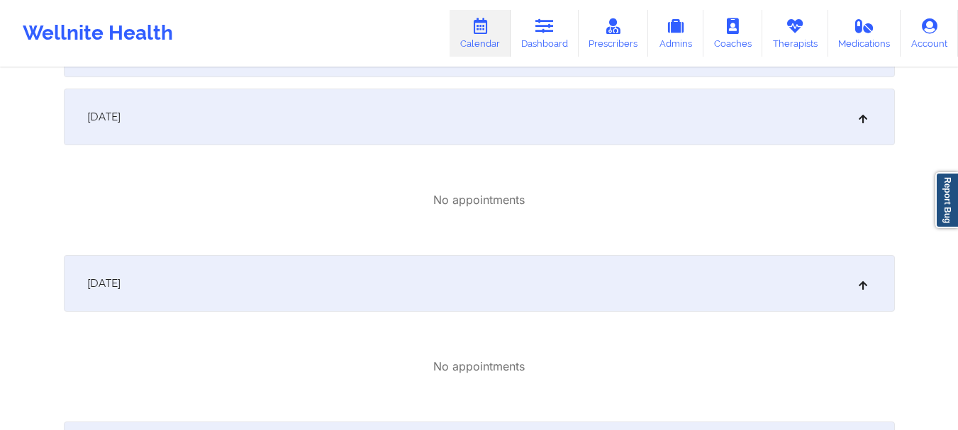
click at [423, 101] on div "October 9, 2025" at bounding box center [479, 117] width 831 height 57
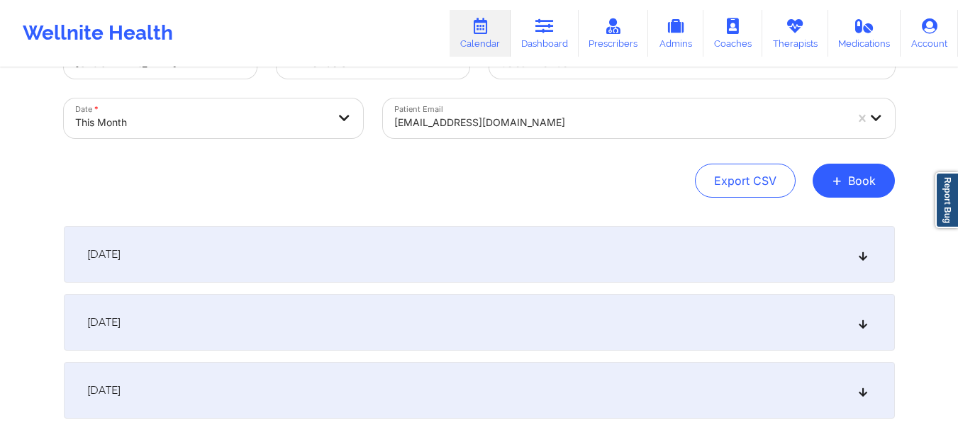
scroll to position [52, 0]
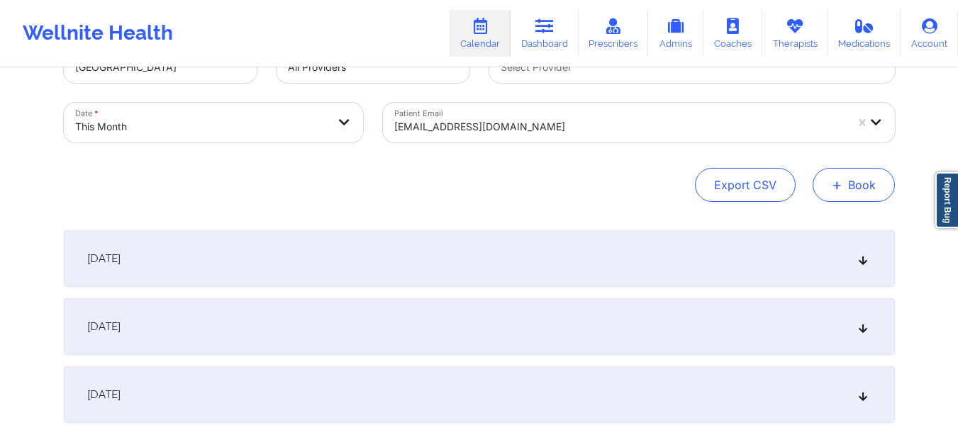
click at [854, 194] on button "+ Book" at bounding box center [854, 185] width 82 height 34
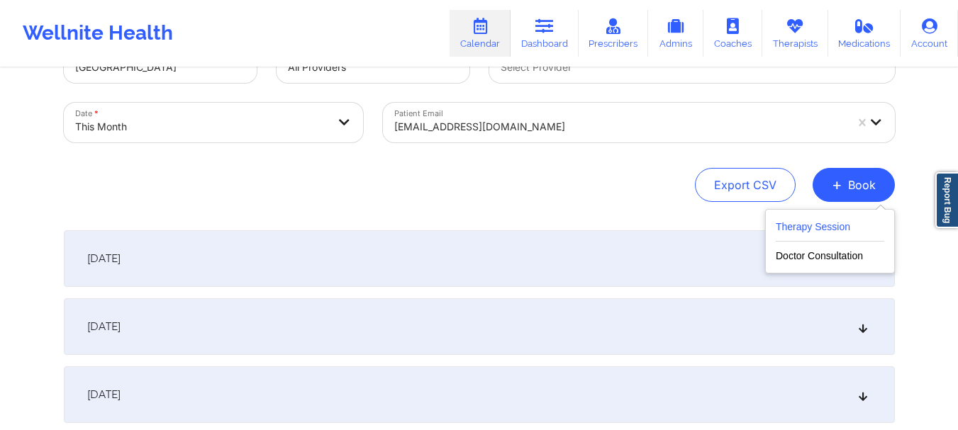
click at [832, 232] on button "Therapy Session" at bounding box center [830, 229] width 108 height 23
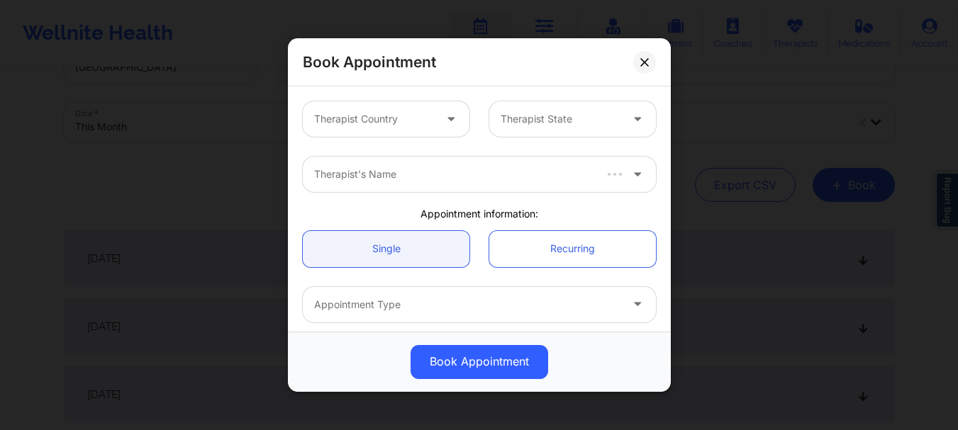
click at [438, 133] on div at bounding box center [452, 118] width 34 height 35
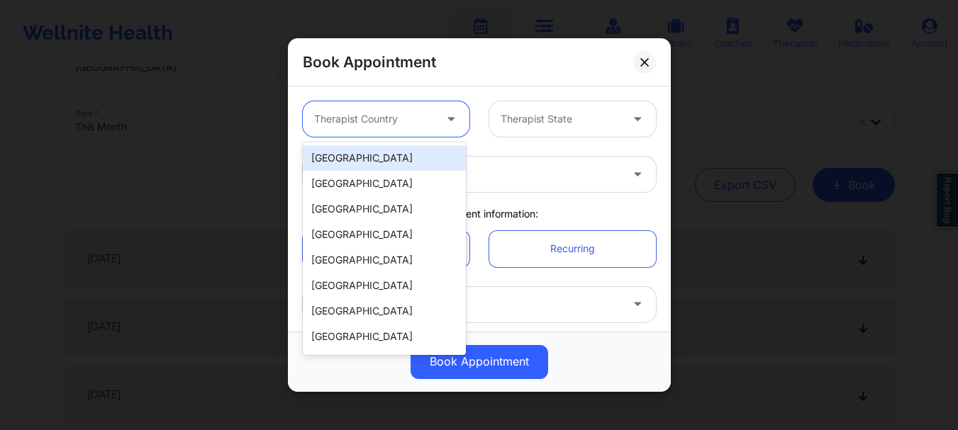
click at [391, 167] on div "[GEOGRAPHIC_DATA]" at bounding box center [384, 158] width 163 height 26
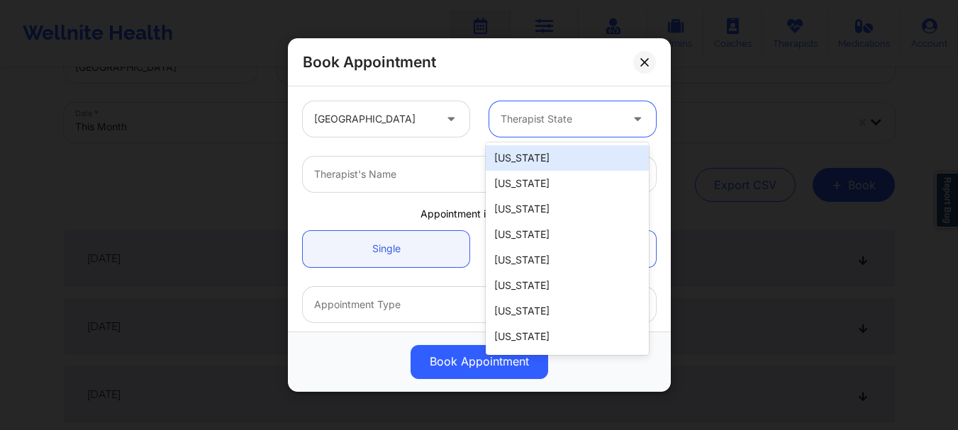
click at [528, 116] on div at bounding box center [561, 119] width 120 height 17
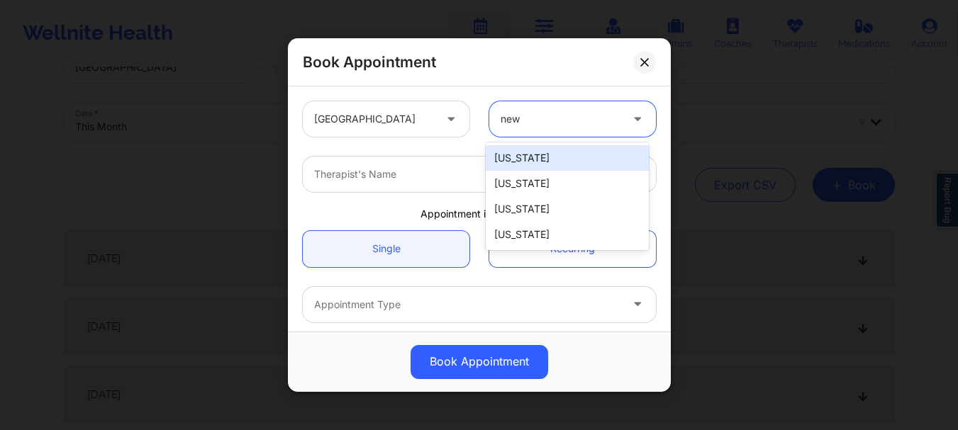
type input "new"
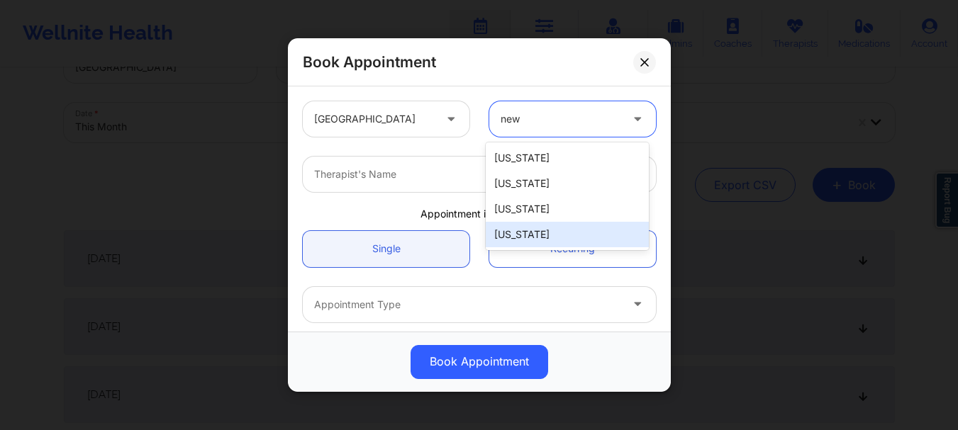
click at [499, 238] on div "[US_STATE]" at bounding box center [567, 235] width 163 height 26
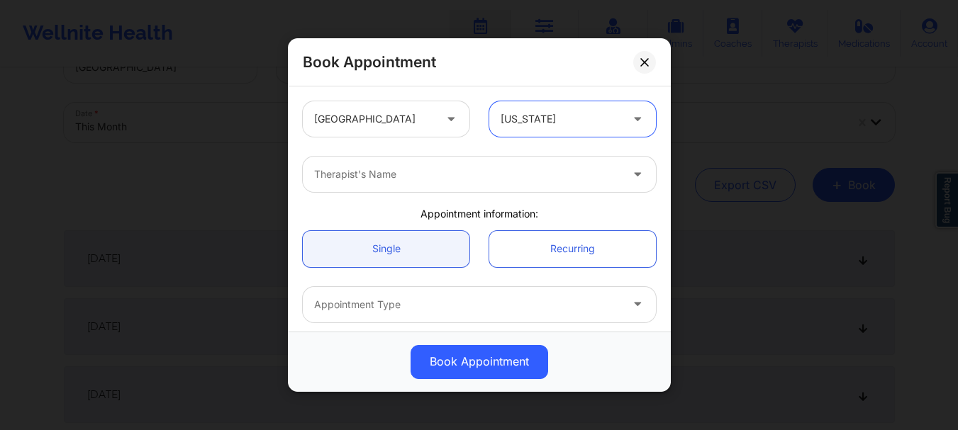
click at [508, 172] on div at bounding box center [467, 174] width 306 height 17
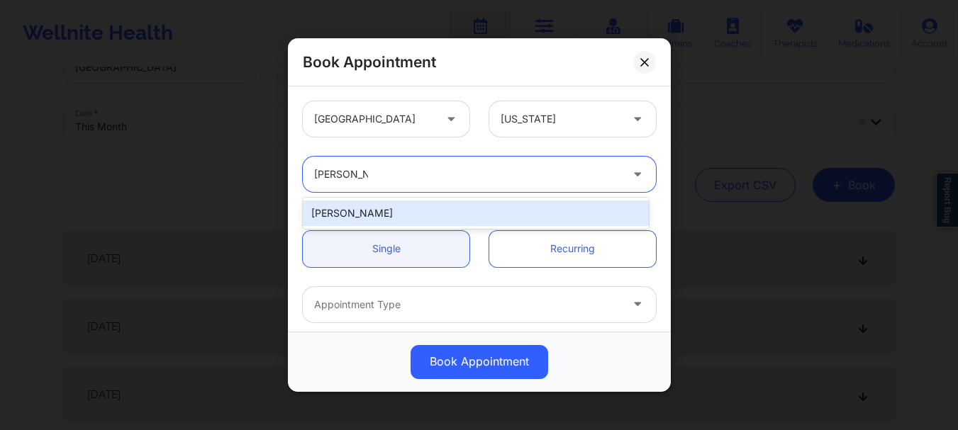
type input "melissa glenn"
click at [398, 221] on div "[PERSON_NAME]" at bounding box center [476, 214] width 346 height 26
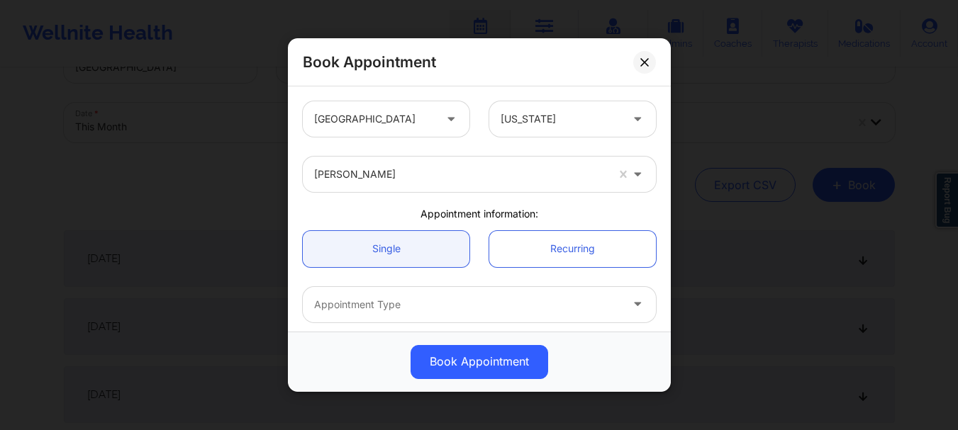
click at [667, 160] on div "Book Appointment United States New York Melissa Glenn Appointment information: …" at bounding box center [479, 215] width 958 height 430
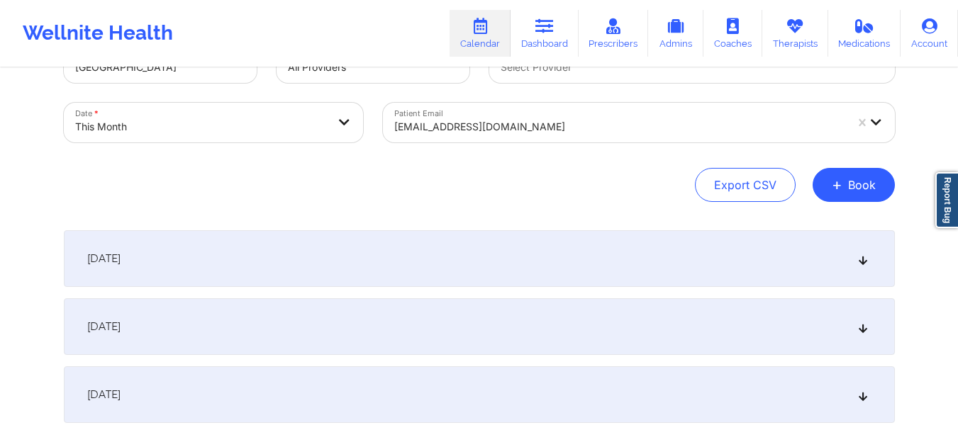
click at [664, 165] on div "Provider Country United States Provider Role All Providers Provider Select Prov…" at bounding box center [479, 122] width 831 height 159
click at [885, 186] on button "+ Book" at bounding box center [854, 185] width 82 height 34
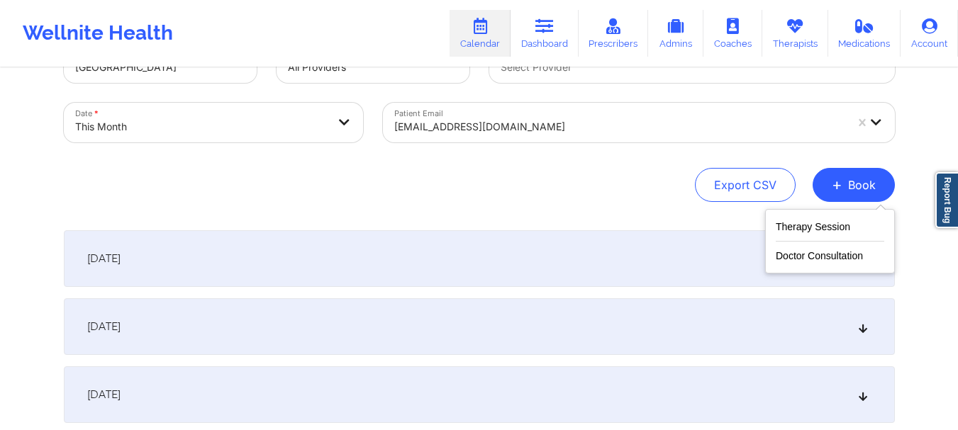
click at [791, 217] on div "Therapy Session Doctor Consultation" at bounding box center [830, 241] width 130 height 65
click at [793, 227] on button "Therapy Session" at bounding box center [830, 229] width 108 height 23
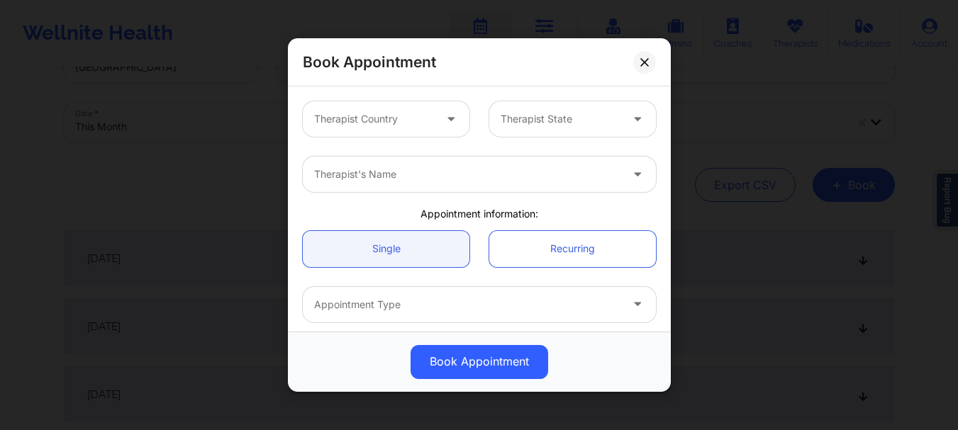
click at [403, 118] on div at bounding box center [374, 119] width 120 height 17
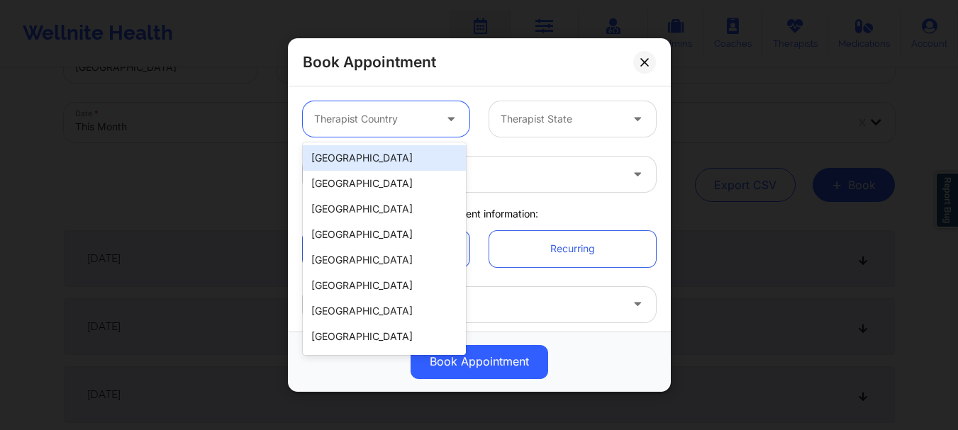
click at [372, 167] on div "[GEOGRAPHIC_DATA]" at bounding box center [384, 158] width 163 height 26
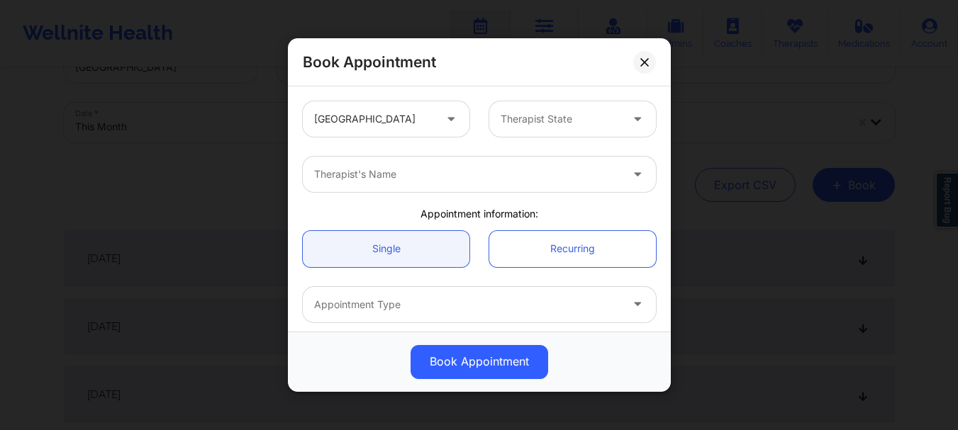
click at [501, 137] on div "United States Therapist State" at bounding box center [479, 118] width 373 height 55
click at [525, 130] on div "Therapist State" at bounding box center [555, 118] width 133 height 35
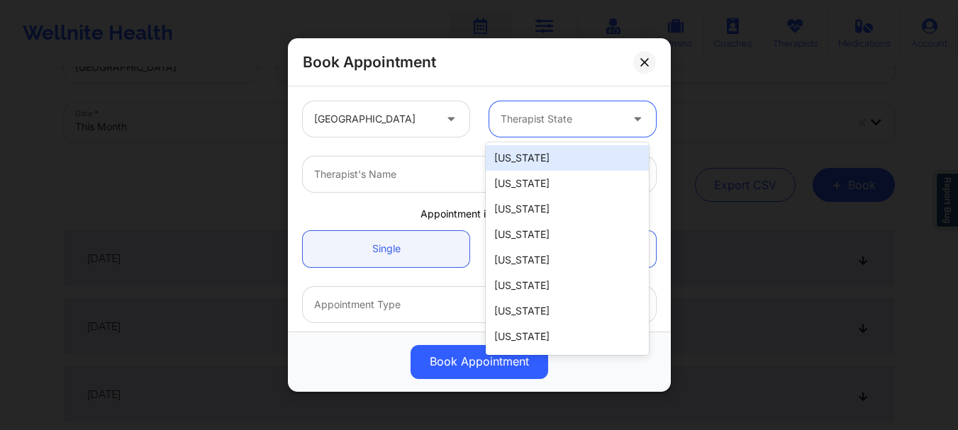
type input "j"
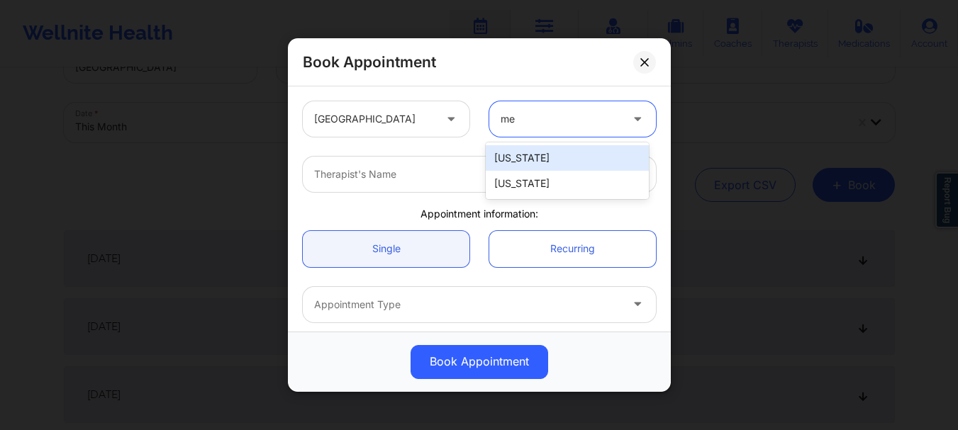
type input "m"
type input "new york"
click at [527, 161] on div "[US_STATE]" at bounding box center [567, 158] width 163 height 26
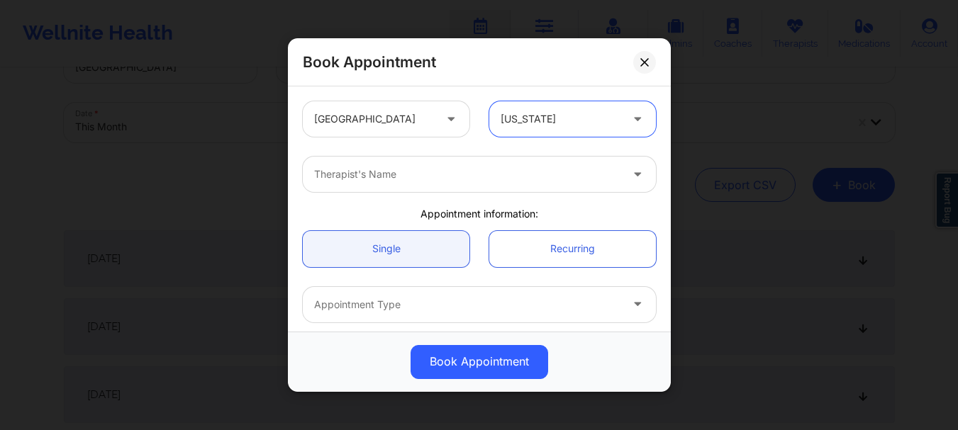
click at [462, 178] on div at bounding box center [467, 174] width 306 height 17
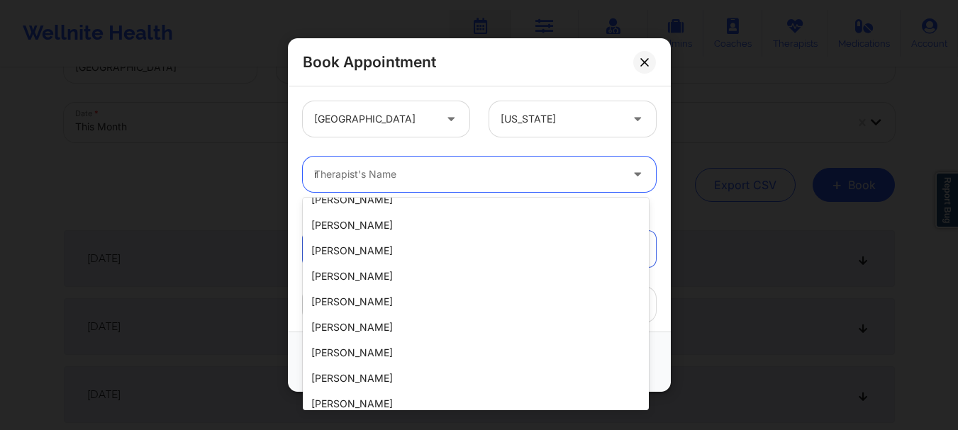
scroll to position [0, 0]
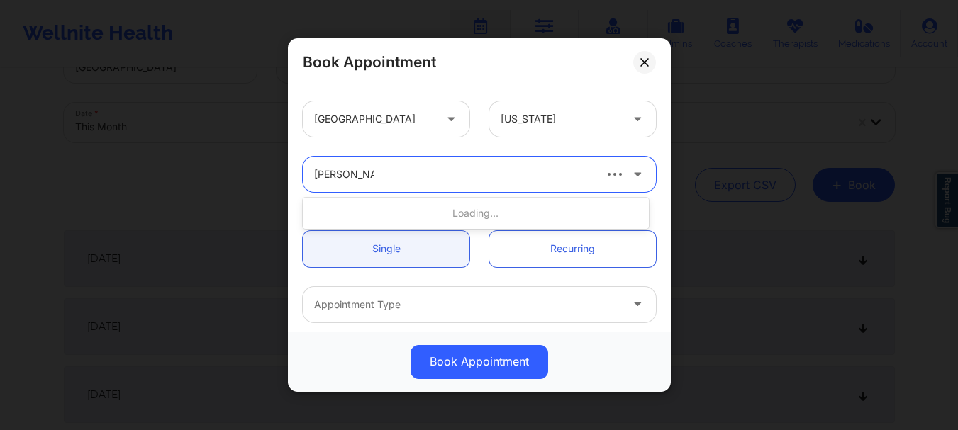
type input "melissa glenn"
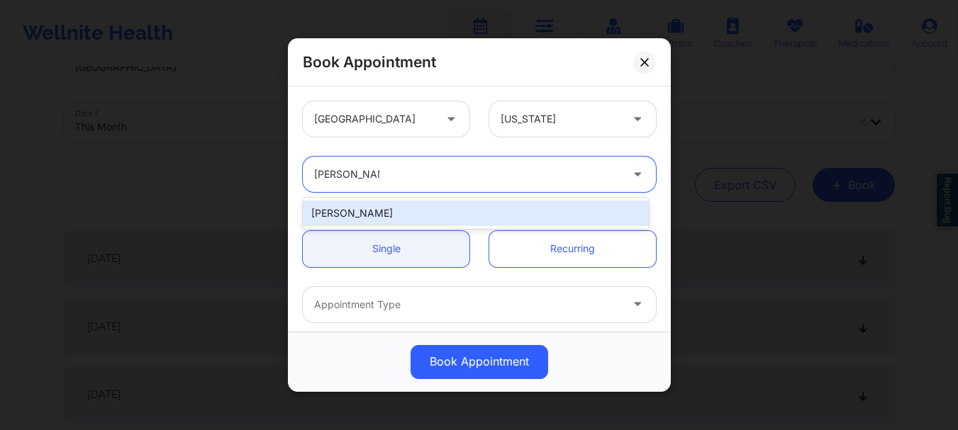
click at [391, 203] on div "[PERSON_NAME]" at bounding box center [476, 214] width 346 height 26
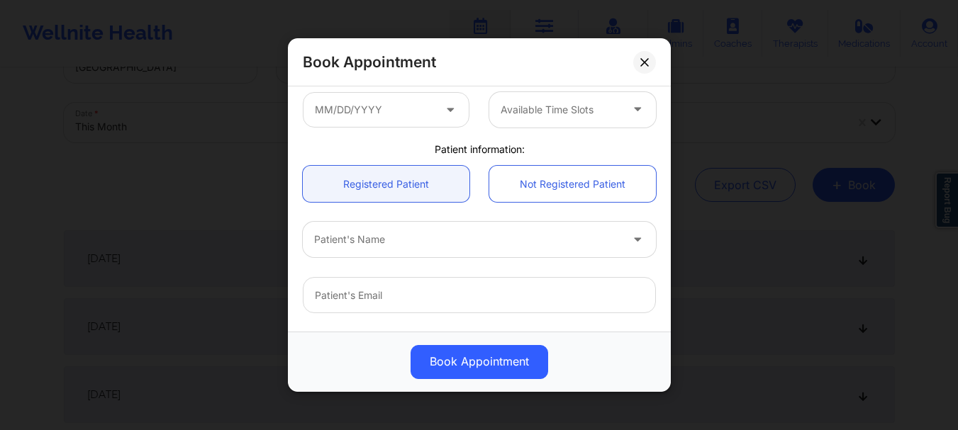
scroll to position [256, 0]
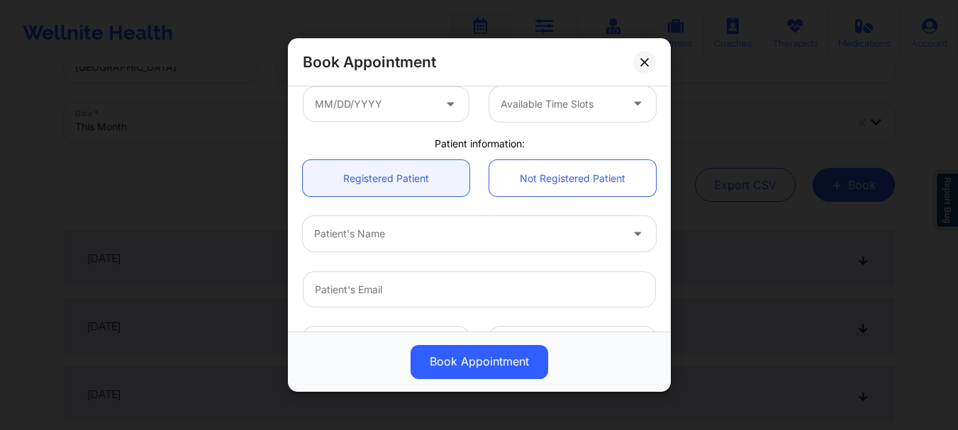
click at [394, 250] on div "Patient's Name" at bounding box center [462, 233] width 319 height 35
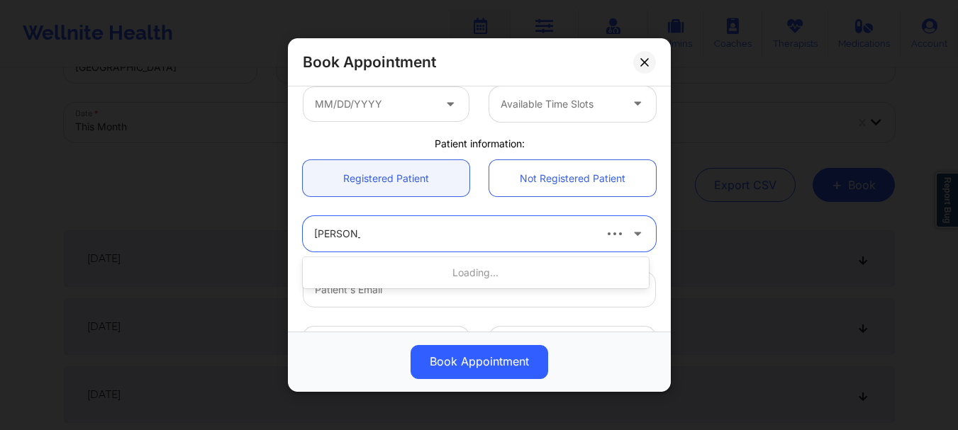
type input "gabriel mat"
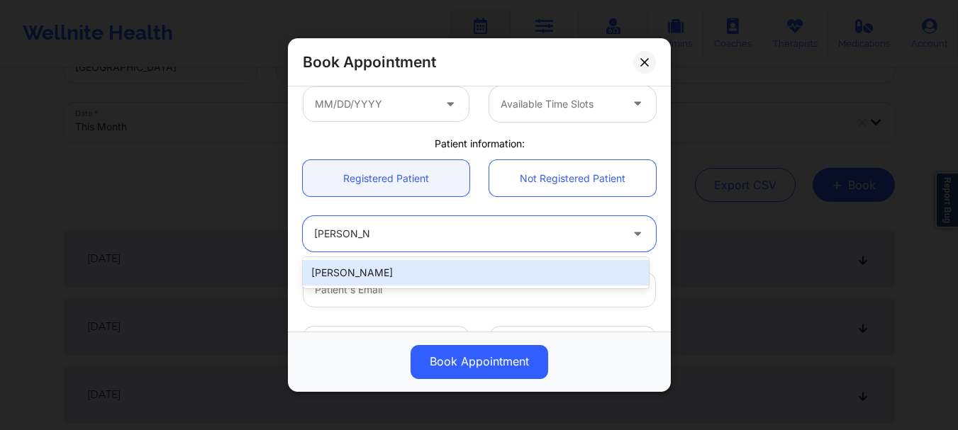
click at [375, 276] on div "[PERSON_NAME]" at bounding box center [476, 273] width 346 height 26
type input "[EMAIL_ADDRESS][DOMAIN_NAME]"
type input "[PHONE_NUMBER]"
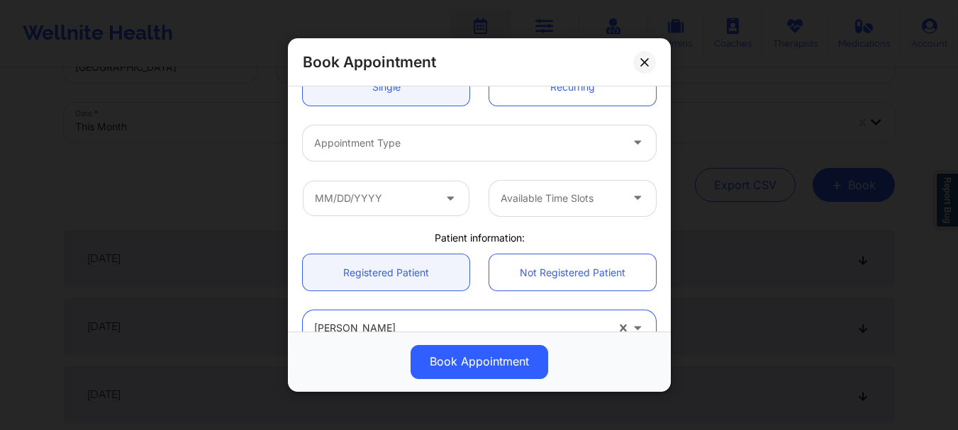
scroll to position [130, 0]
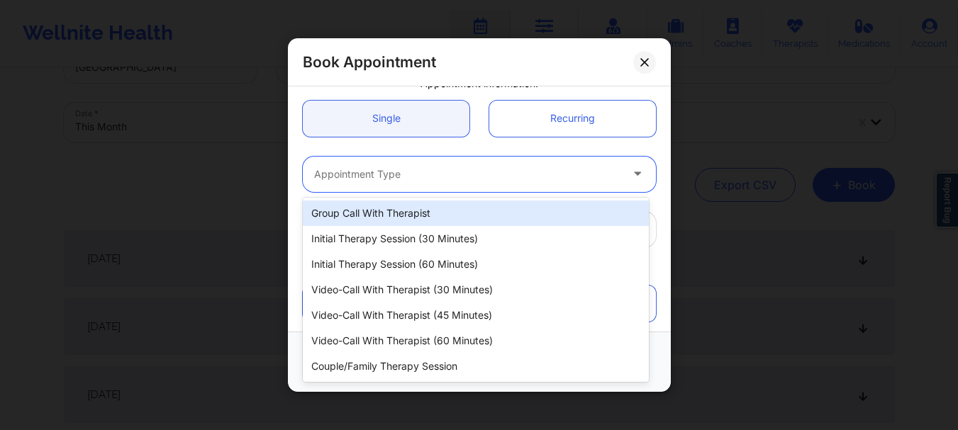
click at [580, 168] on div at bounding box center [467, 174] width 306 height 17
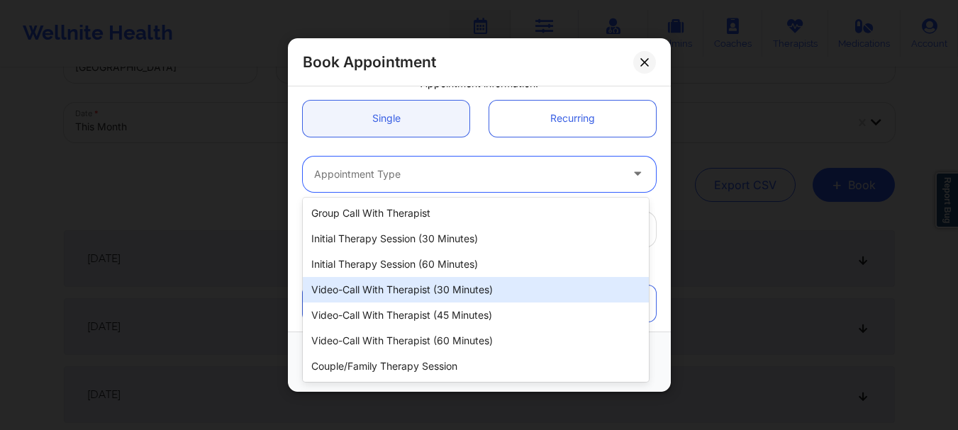
click at [512, 290] on div "Video-Call with Therapist (30 minutes)" at bounding box center [476, 290] width 346 height 26
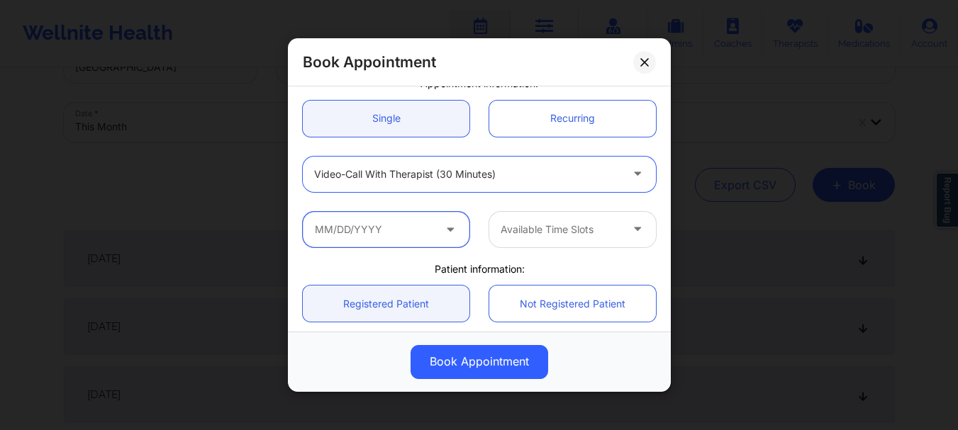
click at [408, 236] on input "text" at bounding box center [386, 229] width 167 height 35
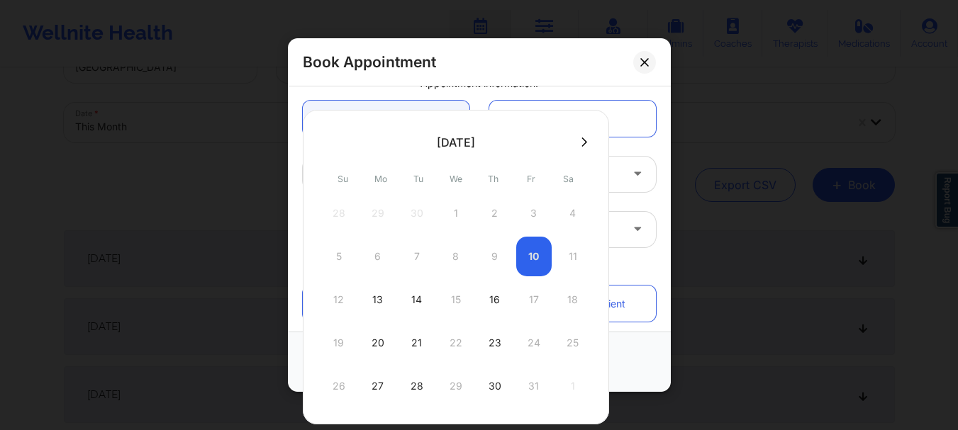
click at [538, 255] on div "5 6 7 8 9 10 11" at bounding box center [455, 257] width 269 height 40
click at [628, 160] on div at bounding box center [639, 174] width 34 height 35
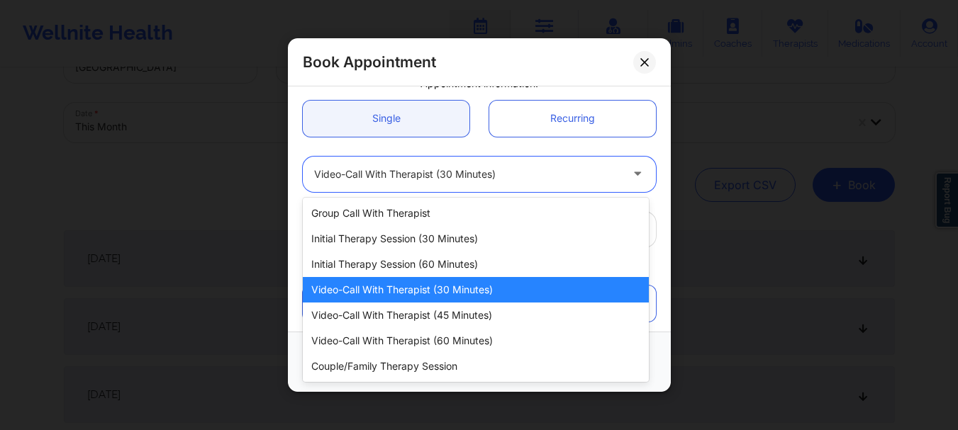
click at [450, 292] on div "Video-Call with Therapist (30 minutes)" at bounding box center [476, 290] width 346 height 26
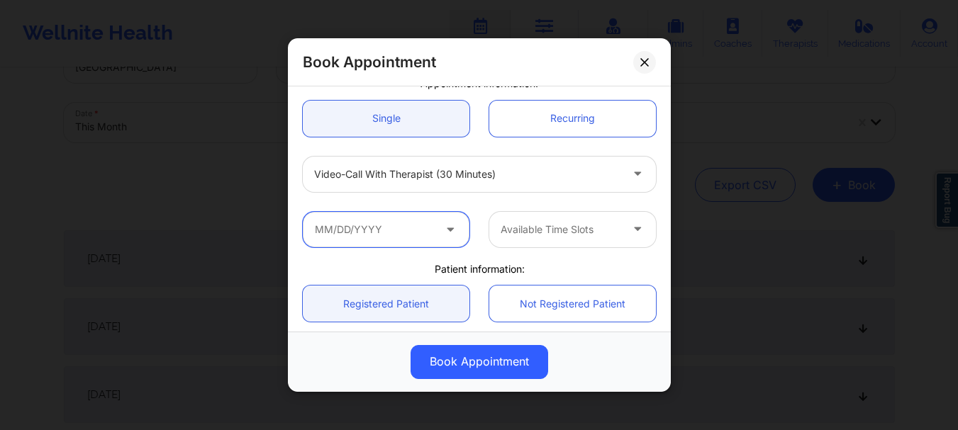
click at [405, 235] on input "text" at bounding box center [386, 229] width 167 height 35
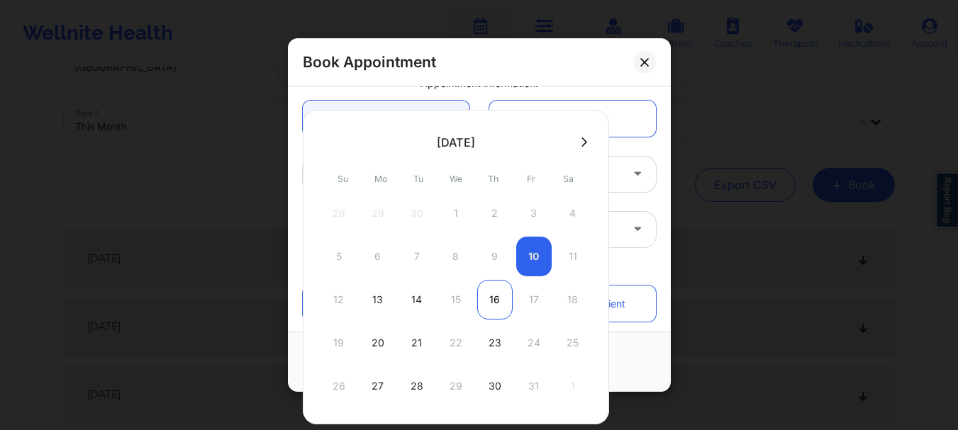
click at [492, 299] on div "16" at bounding box center [494, 300] width 35 height 40
type input "10/16/2025"
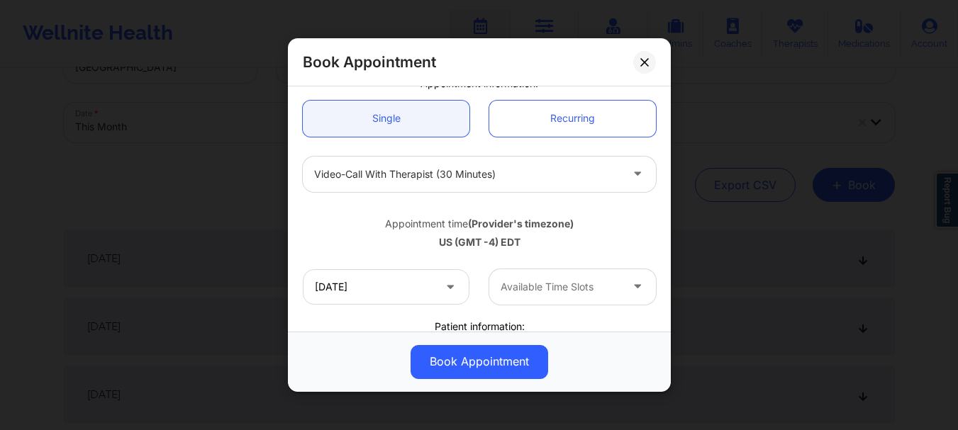
click at [449, 296] on span at bounding box center [451, 288] width 17 height 18
click at [413, 292] on input "10/16/2025" at bounding box center [386, 286] width 167 height 35
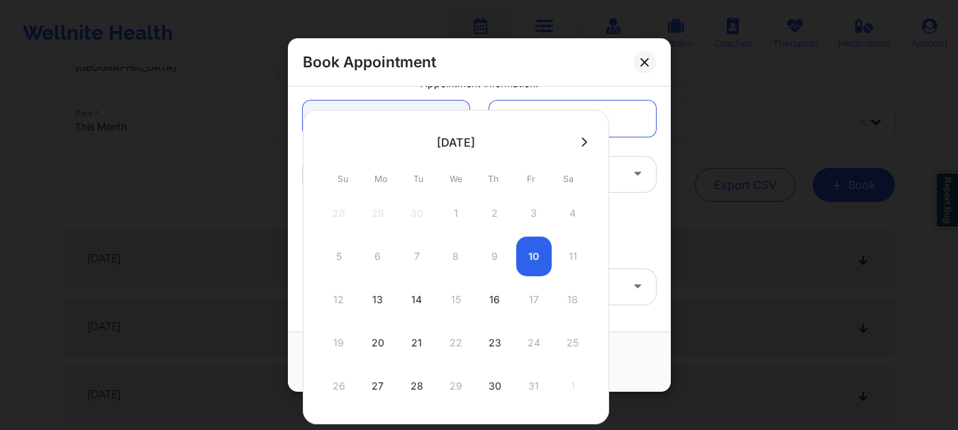
click at [581, 146] on icon at bounding box center [584, 142] width 6 height 11
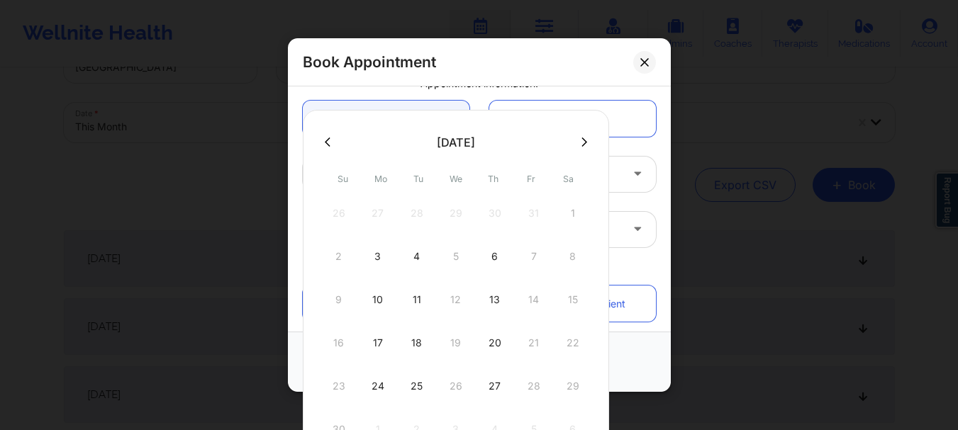
click at [336, 152] on div at bounding box center [456, 141] width 306 height 21
click at [330, 147] on button at bounding box center [327, 142] width 14 height 12
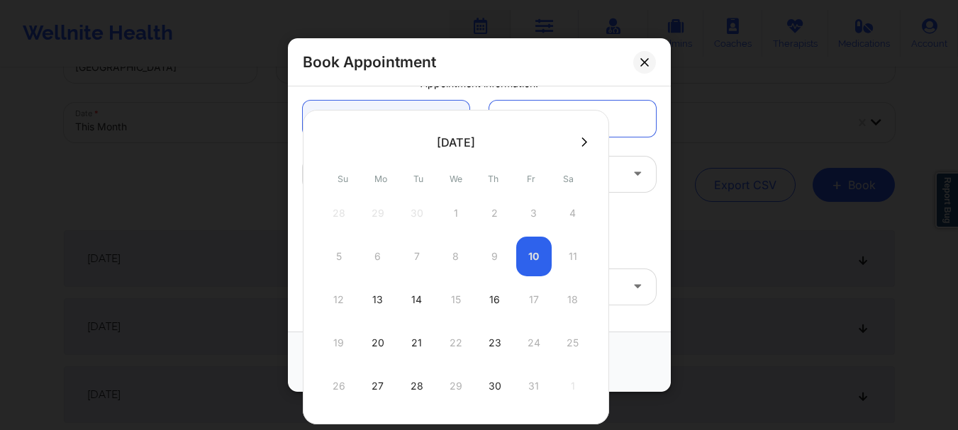
click at [540, 264] on div "5 6 7 8 9 10 11" at bounding box center [455, 257] width 269 height 40
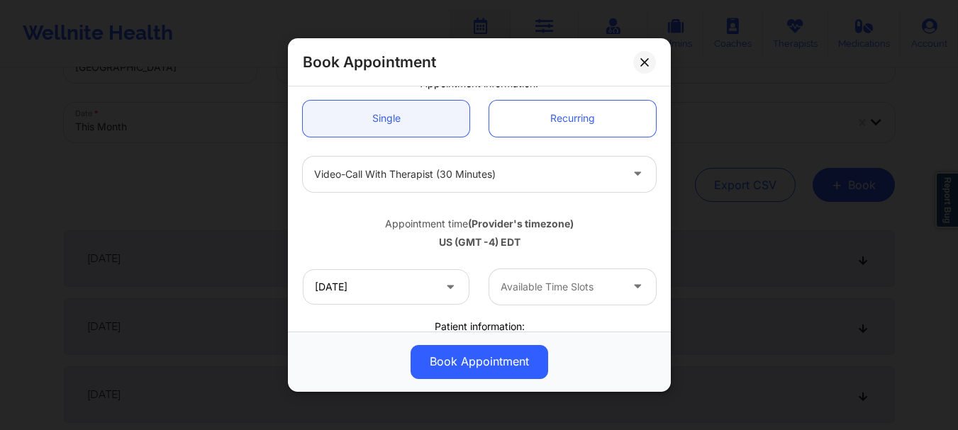
click at [640, 224] on div "Appointment time (Provider's timezone)" at bounding box center [479, 224] width 353 height 14
click at [637, 64] on button at bounding box center [644, 62] width 23 height 23
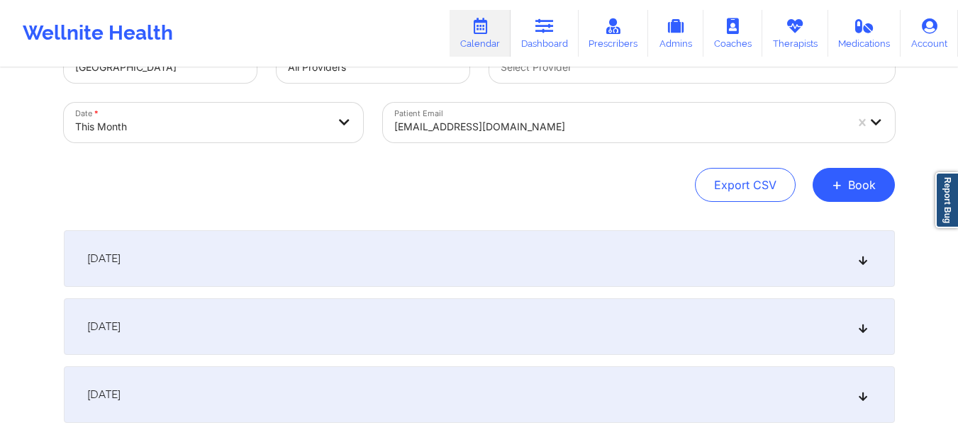
scroll to position [0, 0]
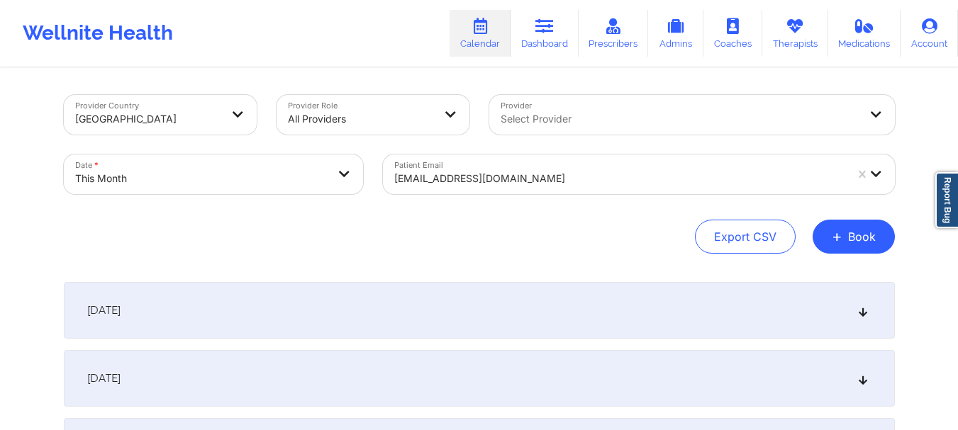
click at [569, 114] on div at bounding box center [680, 119] width 359 height 17
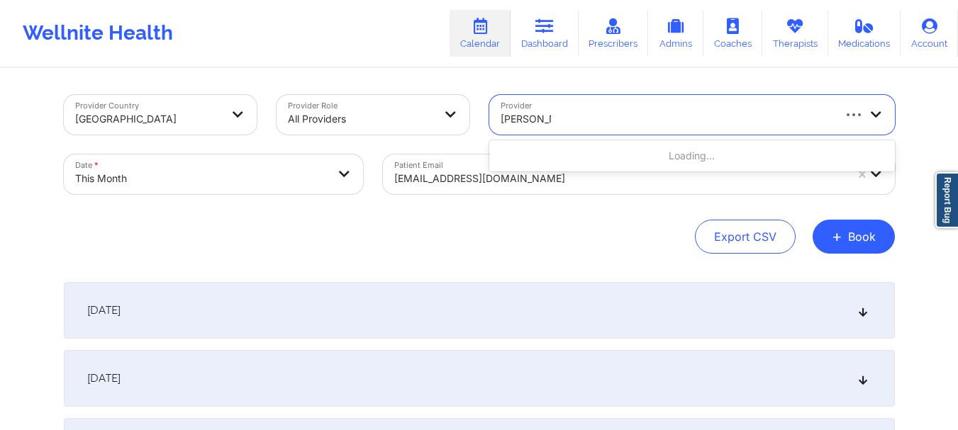
type input "carol osher"
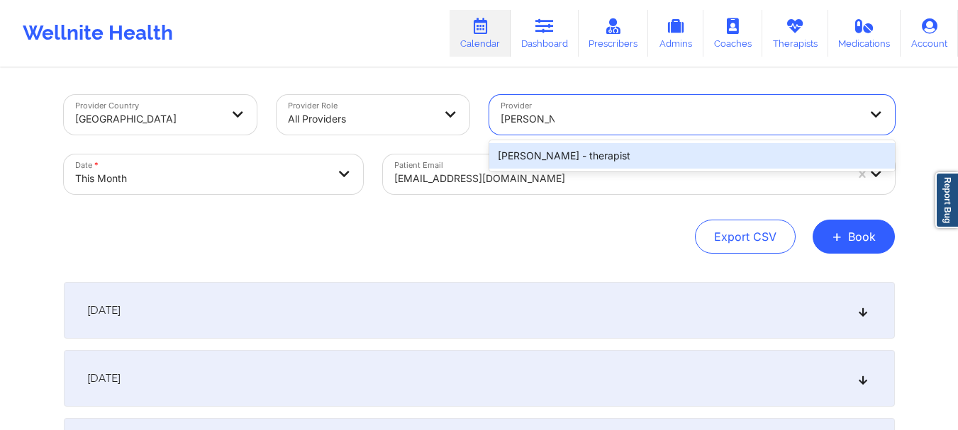
click at [568, 152] on div "Carol Osher - therapist" at bounding box center [692, 156] width 406 height 26
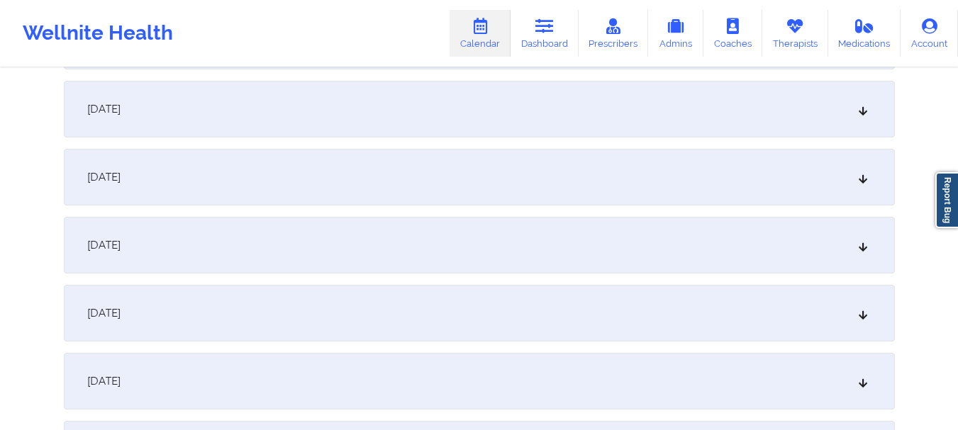
scroll to position [1227, 0]
click at [866, 177] on icon at bounding box center [863, 172] width 12 height 10
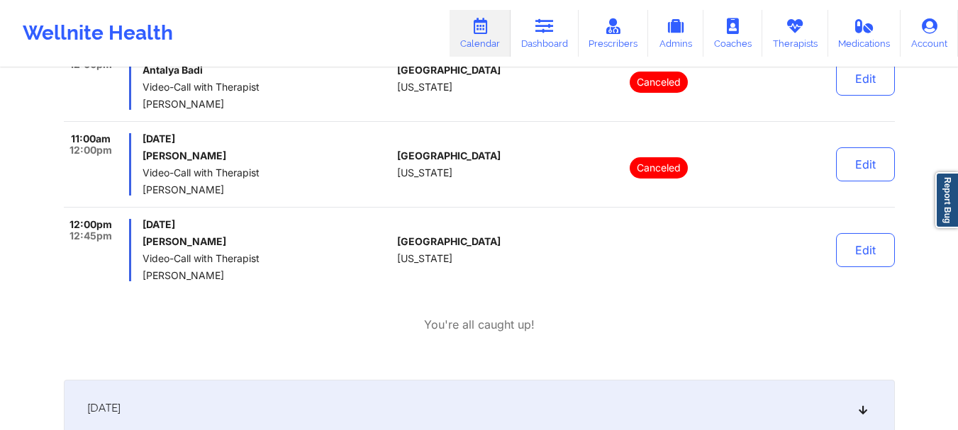
scroll to position [0, 0]
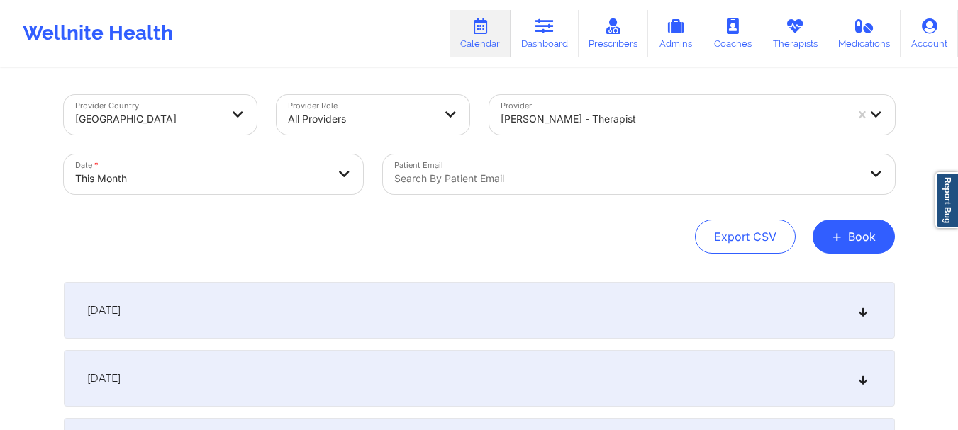
click at [559, 190] on div "Search by patient email" at bounding box center [622, 175] width 478 height 40
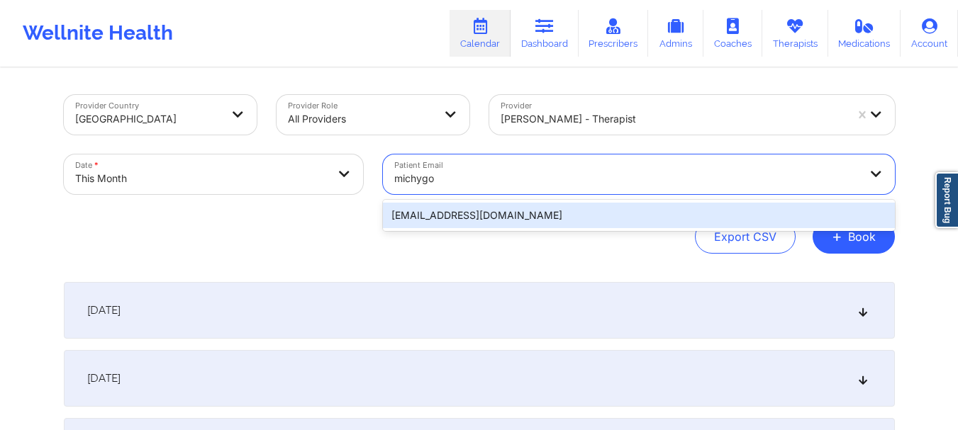
type input "michygon"
click at [522, 219] on div "[EMAIL_ADDRESS][DOMAIN_NAME]" at bounding box center [639, 216] width 512 height 26
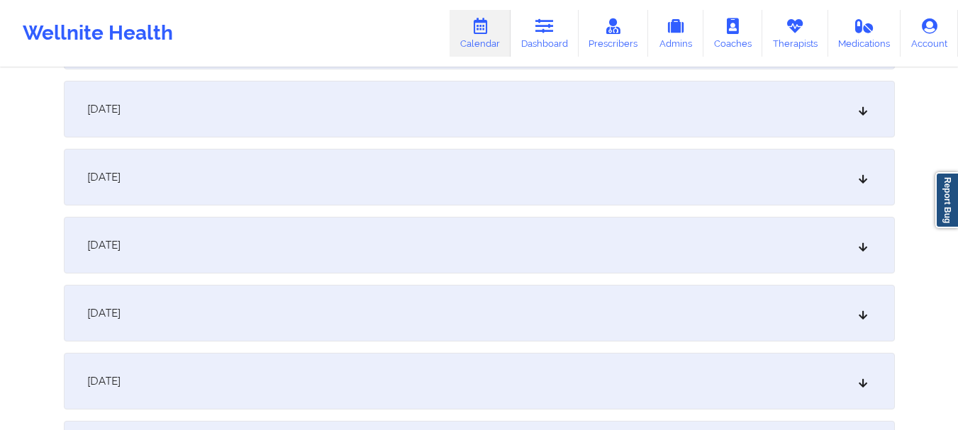
scroll to position [886, 0]
click at [764, 325] on div "October 14, 2025" at bounding box center [479, 309] width 831 height 57
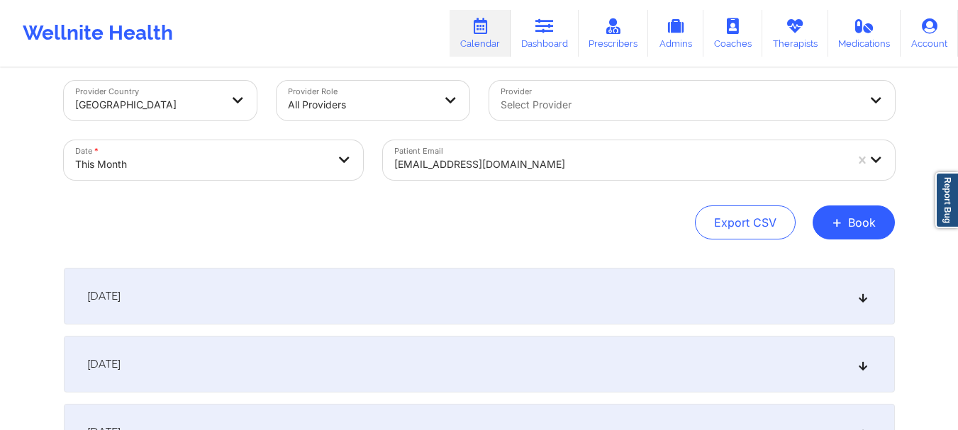
scroll to position [0, 0]
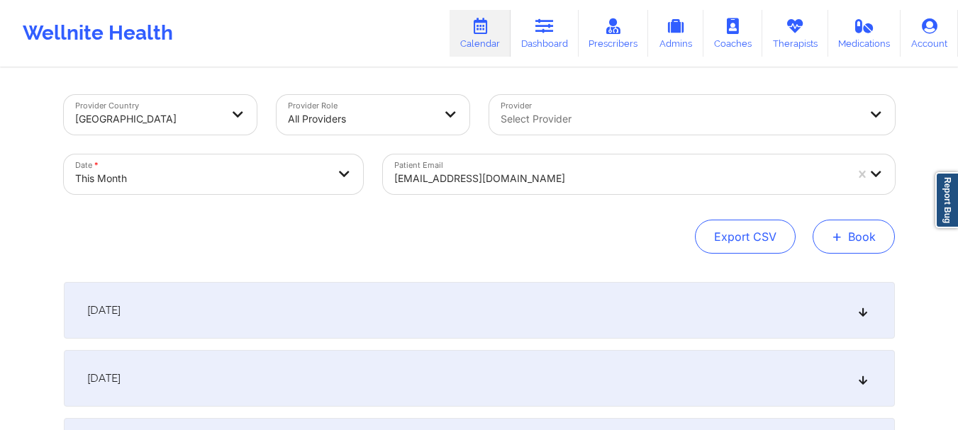
click at [852, 241] on button "+ Book" at bounding box center [854, 237] width 82 height 34
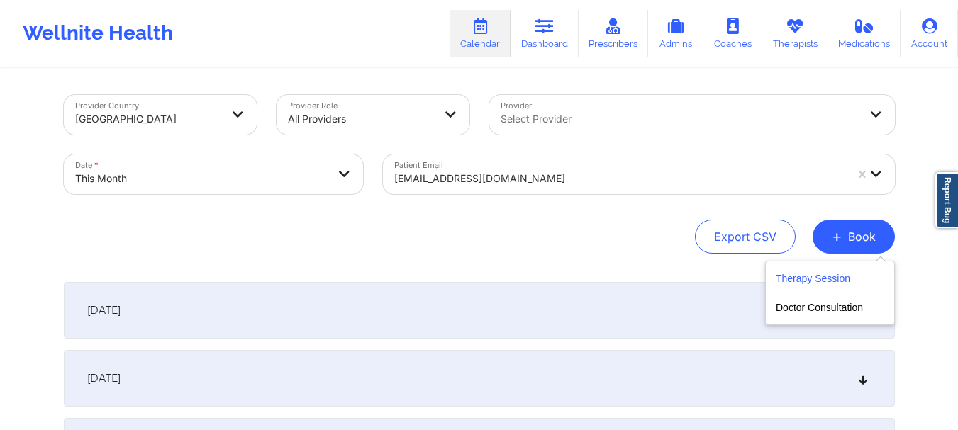
click at [826, 278] on button "Therapy Session" at bounding box center [830, 281] width 108 height 23
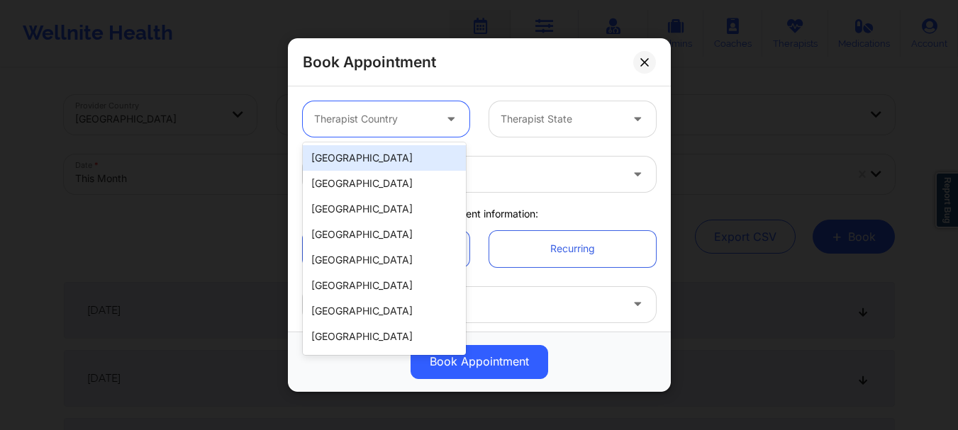
click at [435, 125] on div at bounding box center [452, 118] width 34 height 35
click at [418, 157] on div "[GEOGRAPHIC_DATA]" at bounding box center [384, 158] width 163 height 26
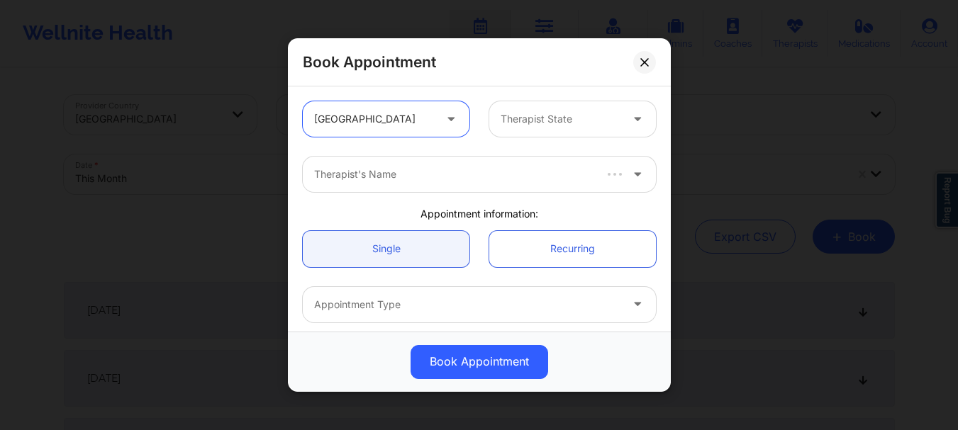
click at [568, 101] on div "Therapist State" at bounding box center [555, 118] width 133 height 35
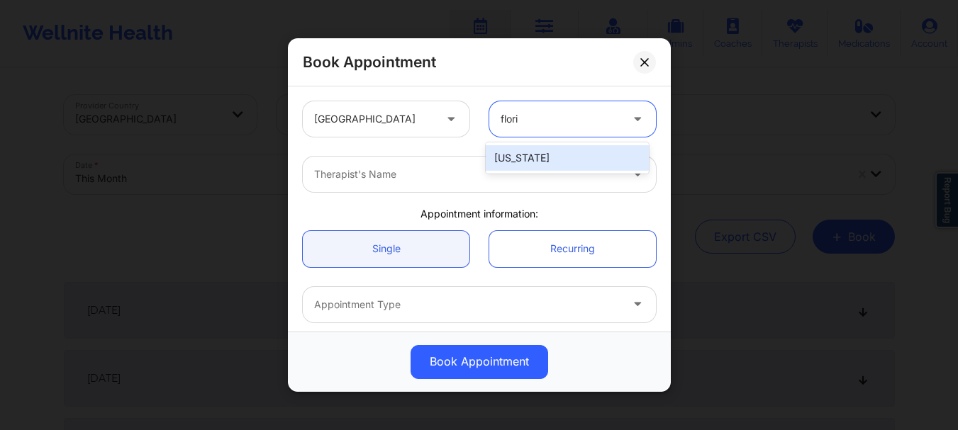
type input "florid"
click at [523, 160] on div "[US_STATE]" at bounding box center [567, 158] width 163 height 26
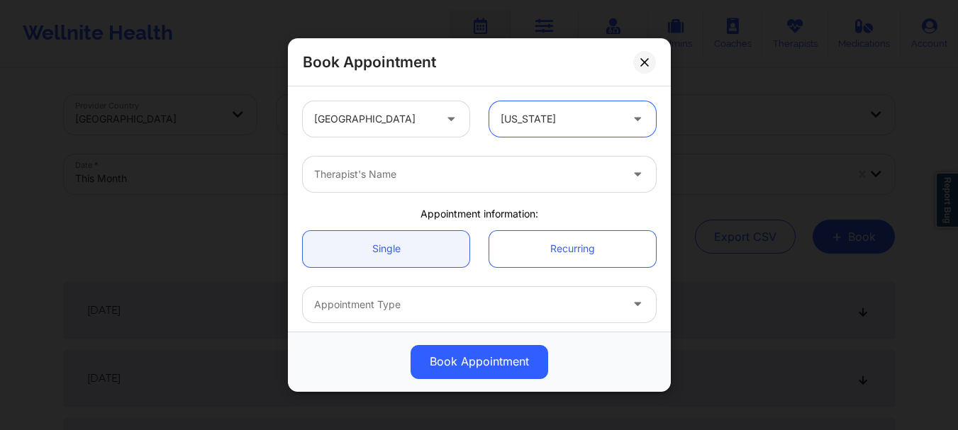
click at [464, 184] on div "Therapist's Name" at bounding box center [462, 174] width 319 height 35
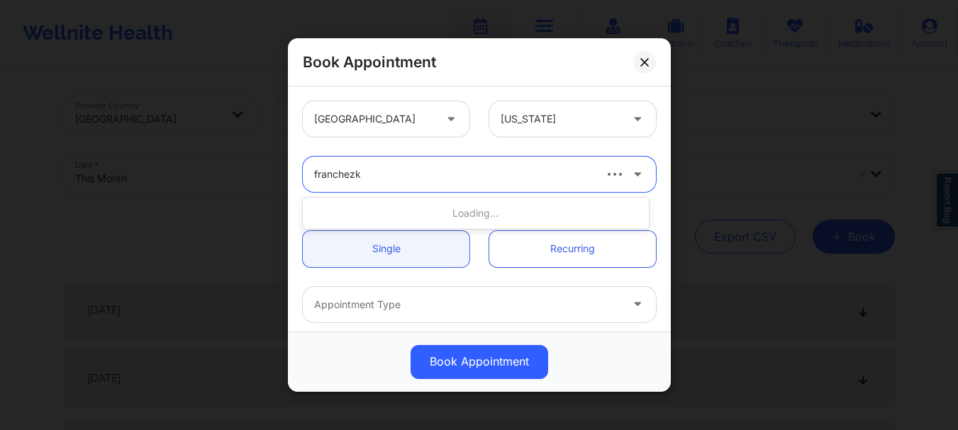
type input "franchezka"
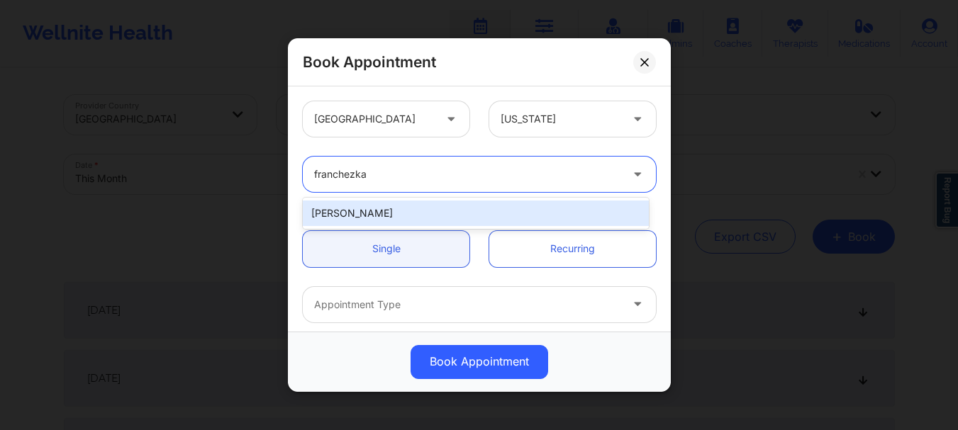
click at [442, 219] on div "[PERSON_NAME]" at bounding box center [476, 214] width 346 height 26
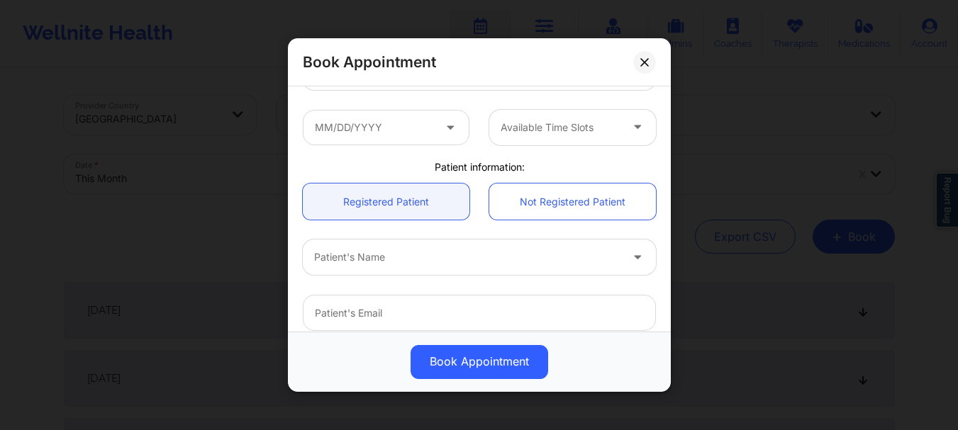
scroll to position [248, 0]
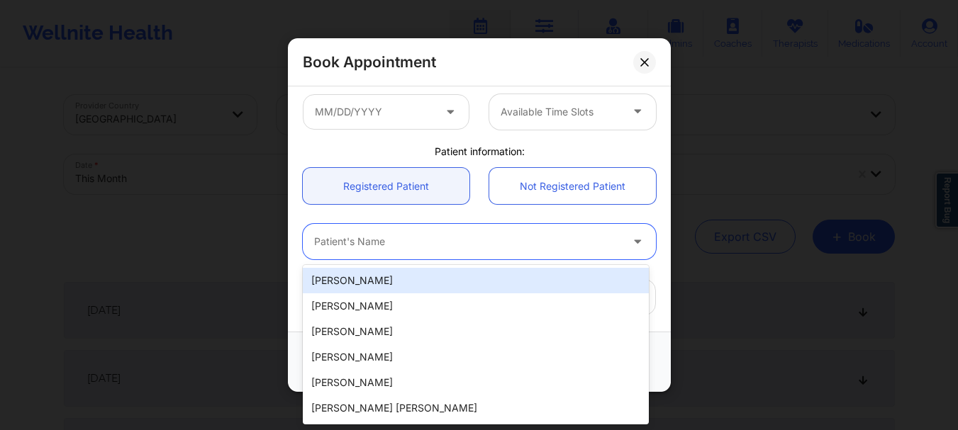
click at [338, 255] on div "Patient's Name" at bounding box center [462, 241] width 319 height 35
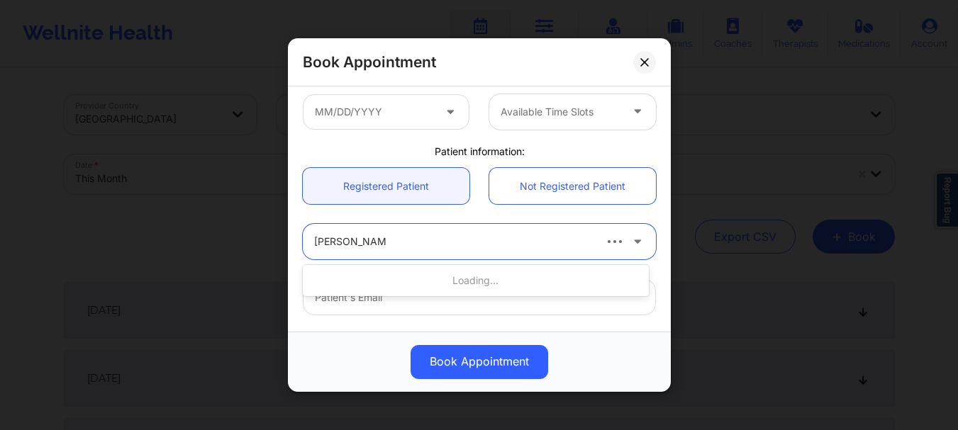
type input "[PERSON_NAME]"
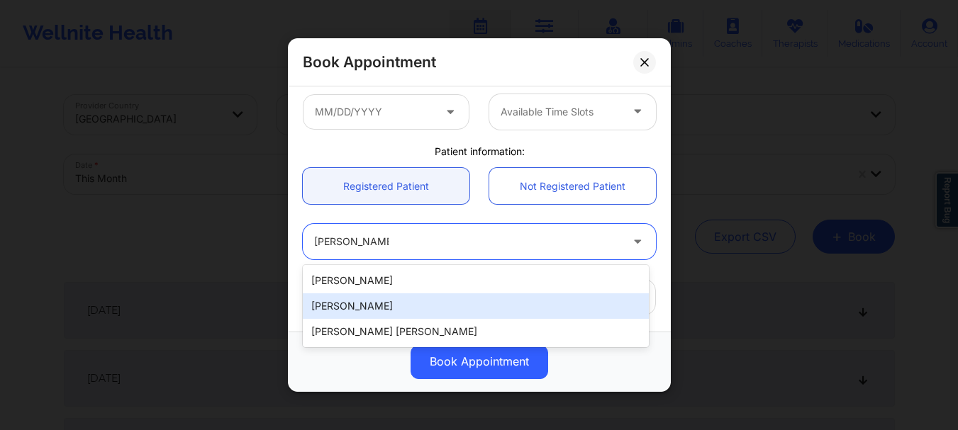
click at [333, 306] on div "[PERSON_NAME]" at bounding box center [476, 307] width 346 height 26
type input "[EMAIL_ADDRESS][DOMAIN_NAME]"
type input "7722015085"
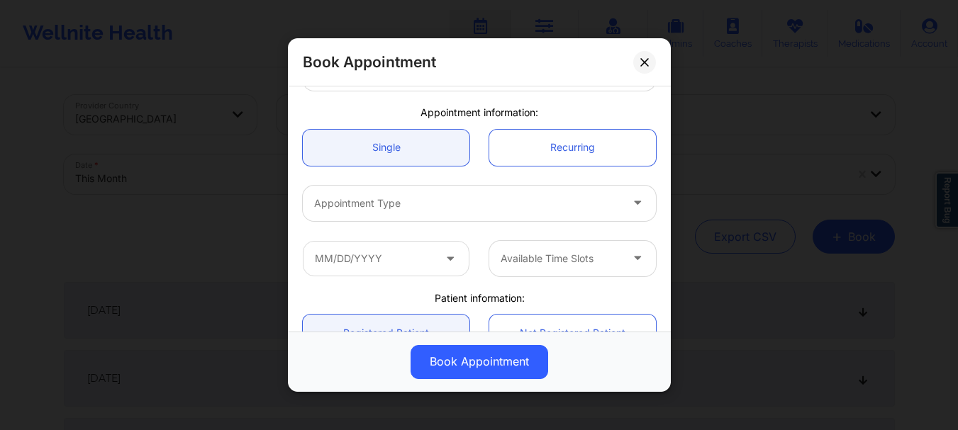
scroll to position [91, 0]
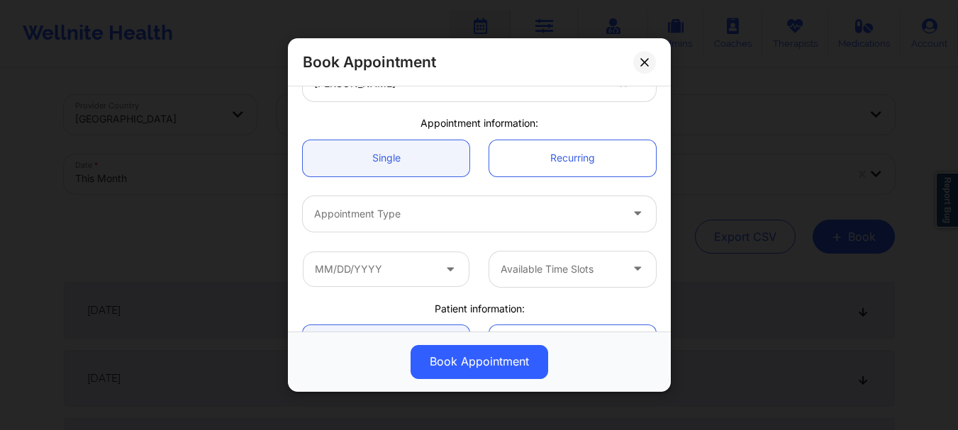
click at [545, 212] on div at bounding box center [467, 214] width 306 height 17
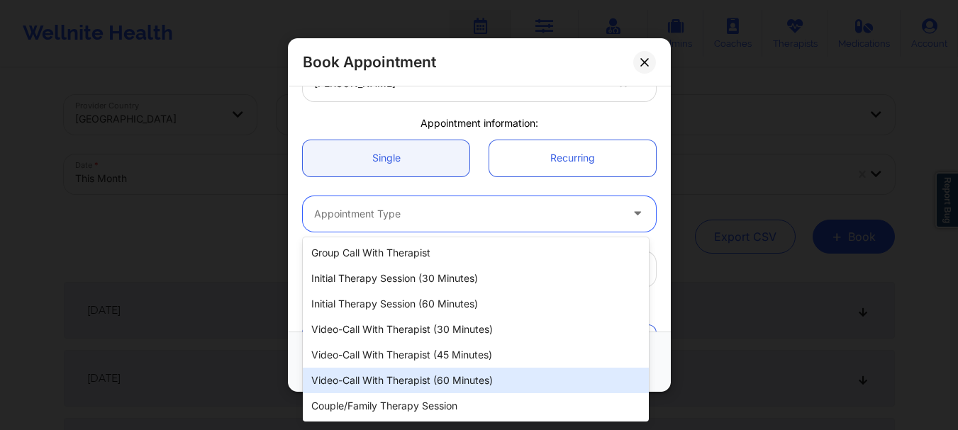
click at [423, 384] on div "Video-Call with Therapist (60 minutes)" at bounding box center [476, 381] width 346 height 26
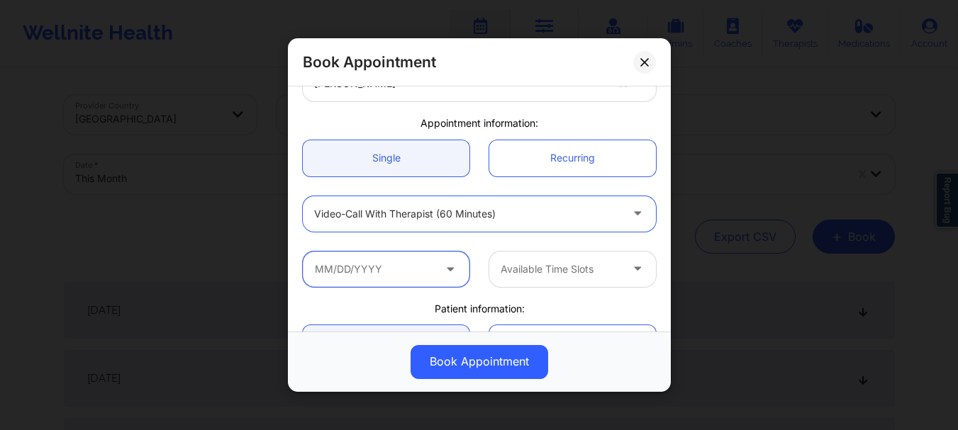
click at [396, 267] on input "text" at bounding box center [386, 269] width 167 height 35
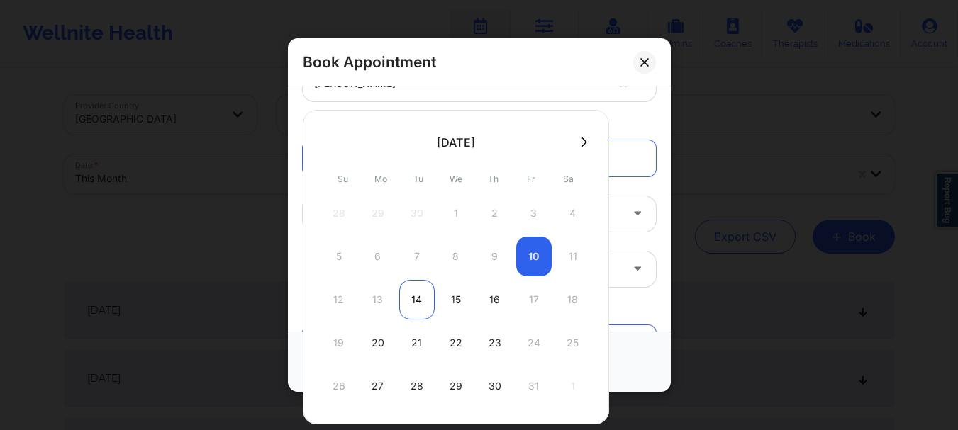
click at [415, 301] on div "14" at bounding box center [416, 300] width 35 height 40
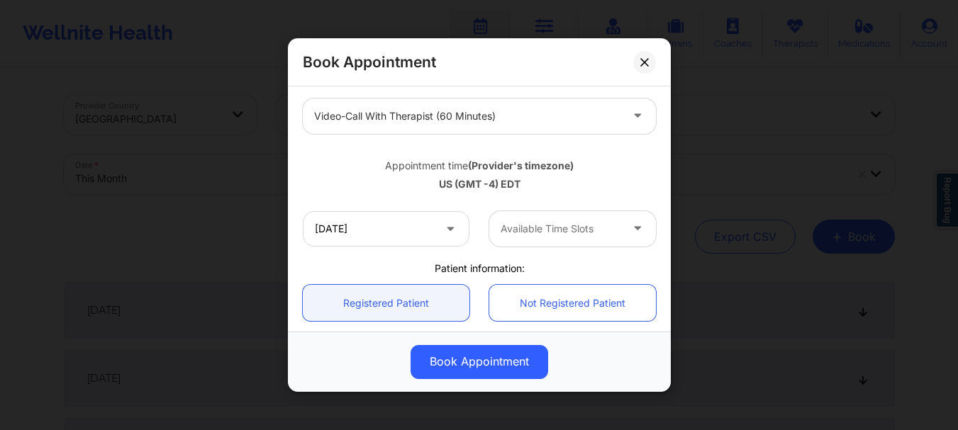
scroll to position [248, 0]
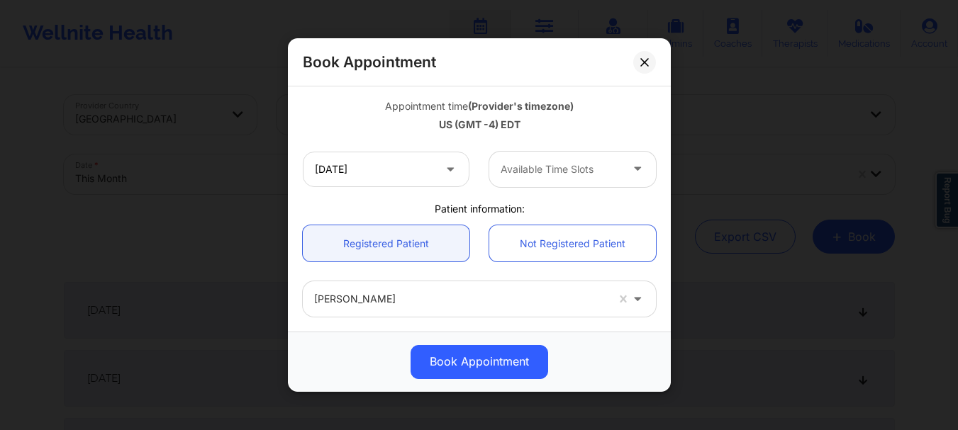
click at [583, 173] on div at bounding box center [561, 169] width 120 height 17
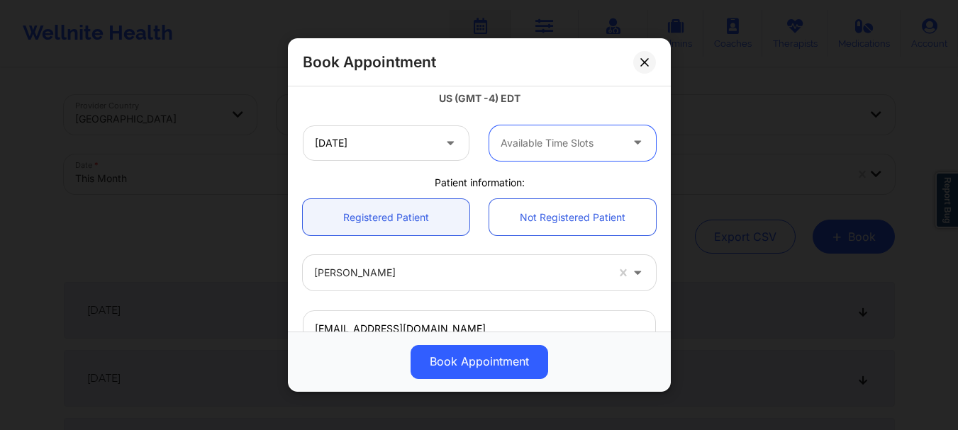
scroll to position [267, 0]
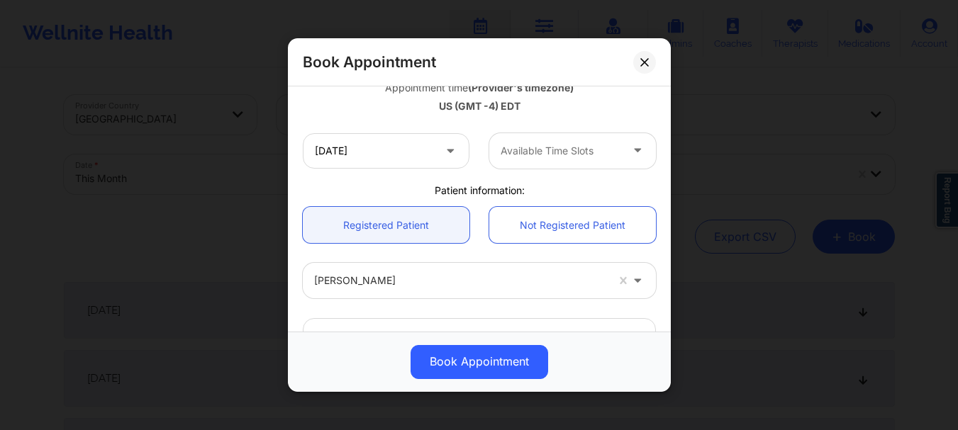
click at [448, 144] on icon at bounding box center [450, 149] width 14 height 12
click at [413, 148] on input "10/14/2025" at bounding box center [386, 150] width 167 height 35
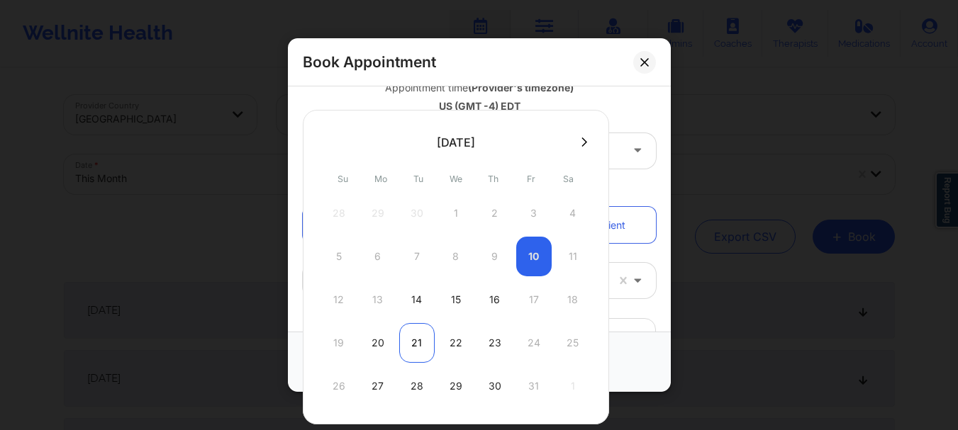
click at [411, 352] on div "21" at bounding box center [416, 343] width 35 height 40
type input "10/21/2025"
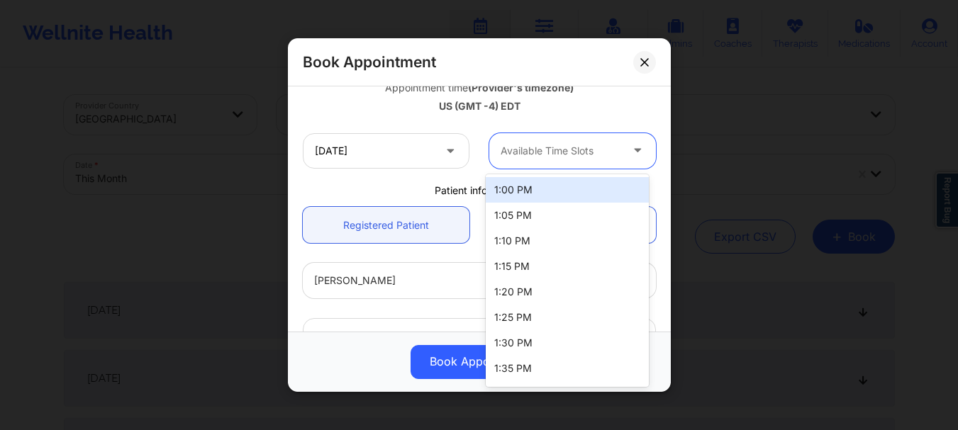
click at [589, 152] on div at bounding box center [561, 151] width 120 height 17
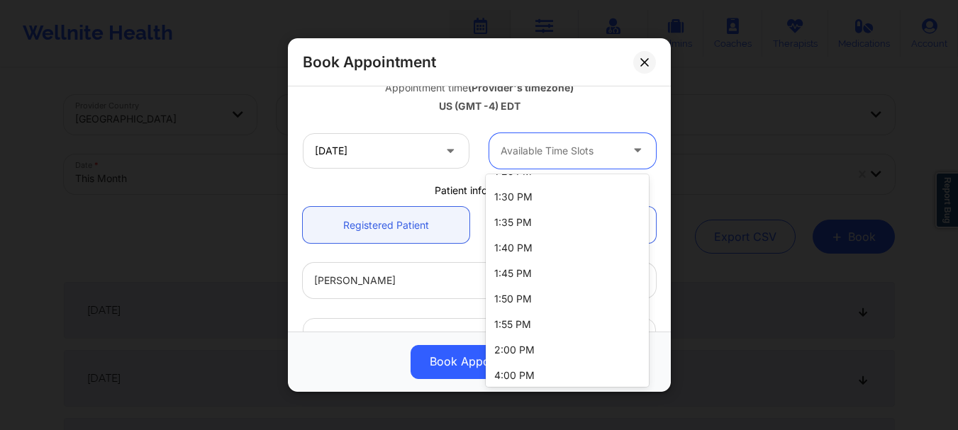
scroll to position [176, 0]
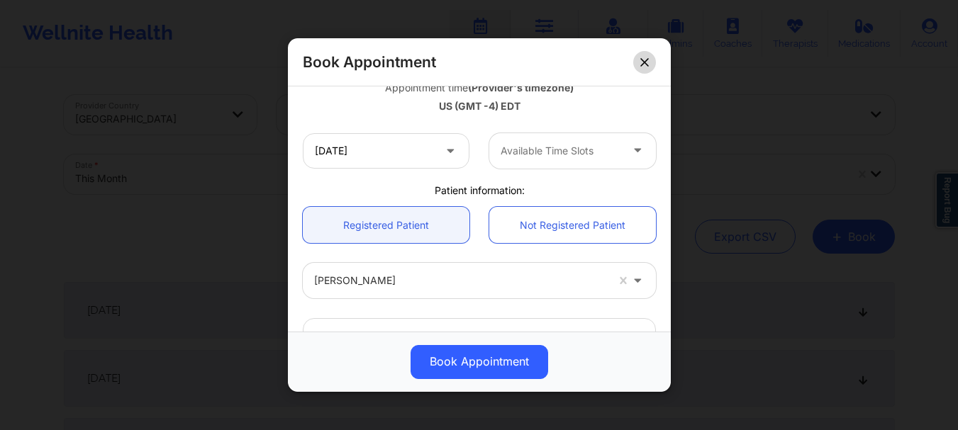
click at [652, 65] on button at bounding box center [644, 62] width 23 height 23
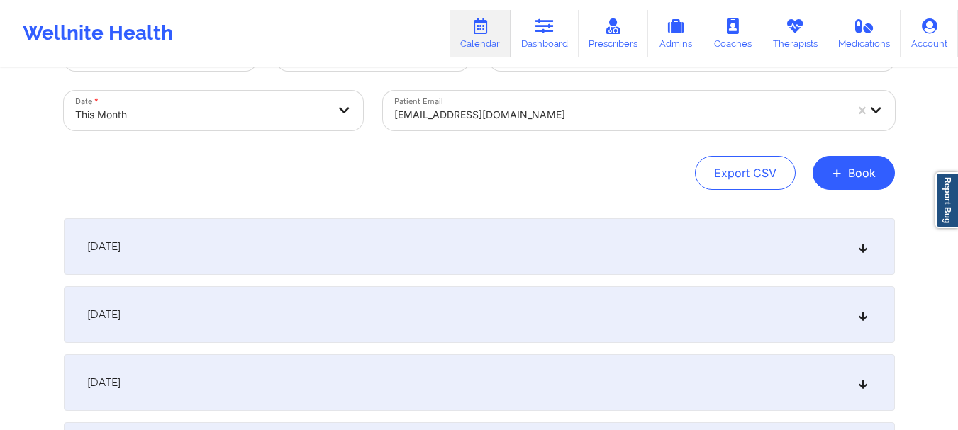
scroll to position [59, 0]
